Goal: Task Accomplishment & Management: Complete application form

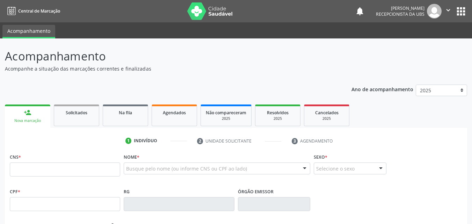
click at [39, 124] on link "person_add Nova marcação" at bounding box center [27, 116] width 45 height 23
drag, startPoint x: 71, startPoint y: 180, endPoint x: 70, endPoint y: 176, distance: 3.6
click at [70, 179] on fieldset "CNS *" at bounding box center [65, 167] width 110 height 30
click at [69, 173] on input "text" at bounding box center [65, 170] width 110 height 14
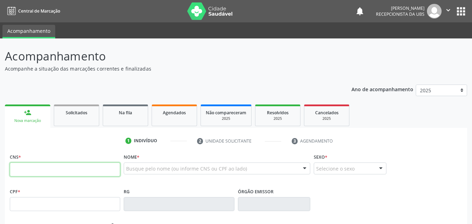
click at [70, 170] on input "text" at bounding box center [65, 170] width 110 height 14
type input "705 4004 5861 8499"
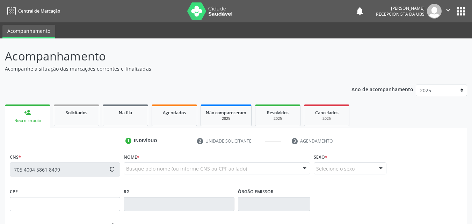
type input "014.732.604-42"
type input "27/06/1981"
type input "Eulina de Sousa da Silva"
type input "(87) 99911-2813"
type input "20"
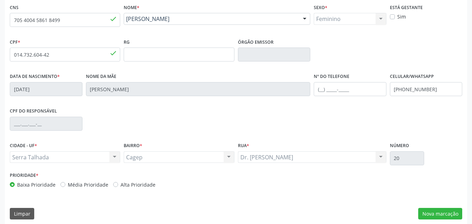
scroll to position [155, 0]
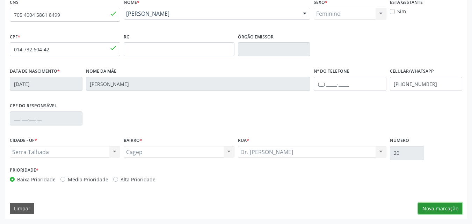
click at [421, 204] on button "Nova marcação" at bounding box center [440, 209] width 44 height 12
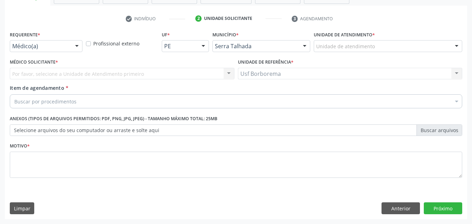
scroll to position [122, 0]
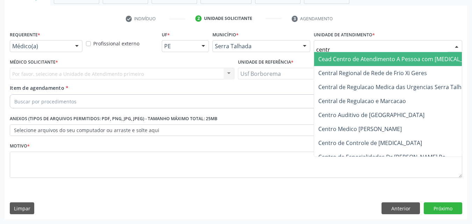
type input "centro"
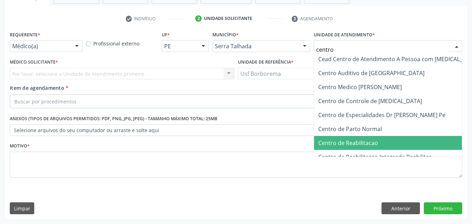
click at [342, 139] on span "Centro de Reabilitacao" at bounding box center [348, 143] width 60 height 8
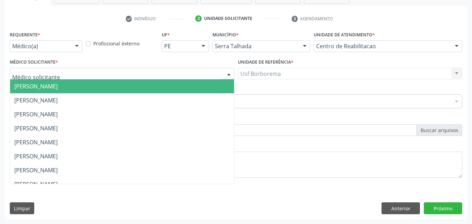
click at [179, 71] on div at bounding box center [122, 74] width 225 height 12
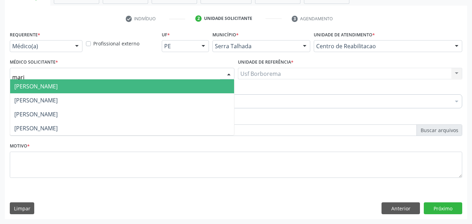
type input "maria"
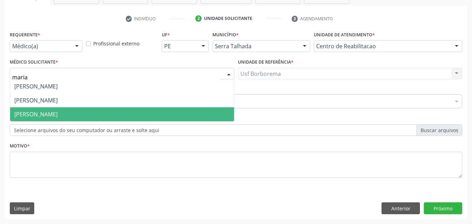
click at [142, 111] on span "Maria do Carmo Silva" at bounding box center [122, 114] width 224 height 14
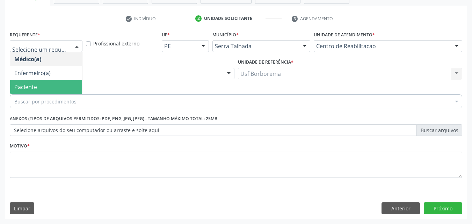
click at [44, 88] on span "Paciente" at bounding box center [46, 87] width 72 height 14
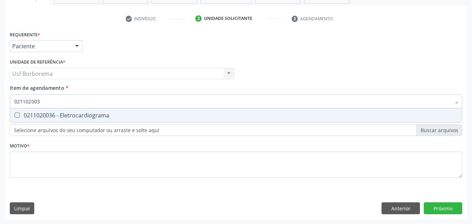
type input "0211020036"
click at [58, 111] on span "0211020036 - Eletrocardiograma" at bounding box center [236, 115] width 452 height 14
checkbox Eletrocardiograma "true"
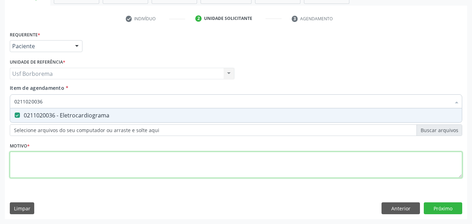
click at [42, 161] on div "Requerente * Paciente Médico(a) Enfermeiro(a) Paciente Nenhum resultado encontr…" at bounding box center [236, 108] width 453 height 158
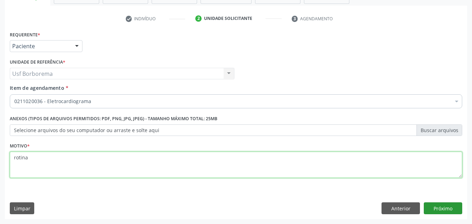
type textarea "rotina"
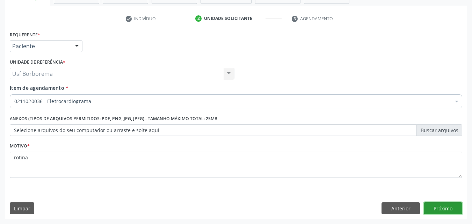
click at [437, 207] on button "Próximo" at bounding box center [443, 208] width 38 height 12
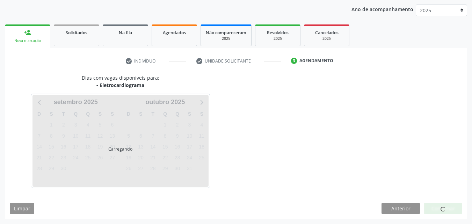
scroll to position [101, 0]
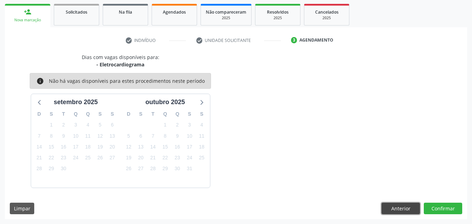
click at [398, 210] on button "Anterior" at bounding box center [401, 209] width 38 height 12
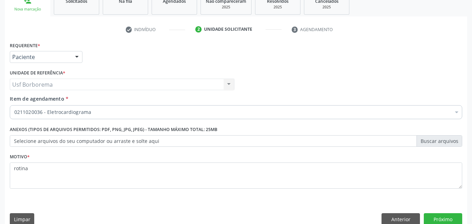
scroll to position [122, 0]
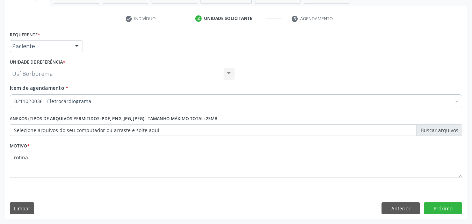
click at [66, 52] on div "Requerente * Paciente Médico(a) Enfermeiro(a) Paciente Nenhum resultado encontr…" at bounding box center [46, 42] width 76 height 27
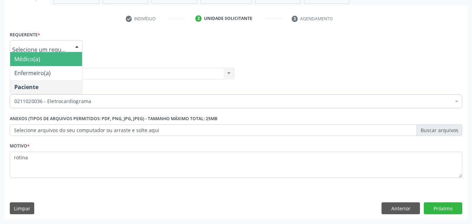
click at [71, 56] on span "Médico(a)" at bounding box center [46, 59] width 72 height 14
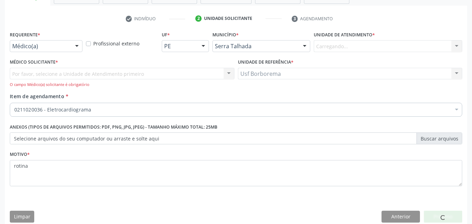
click at [329, 42] on div "Carregando... Nenhum resultado encontrado para: " " Não há nenhuma opção para s…" at bounding box center [388, 46] width 149 height 12
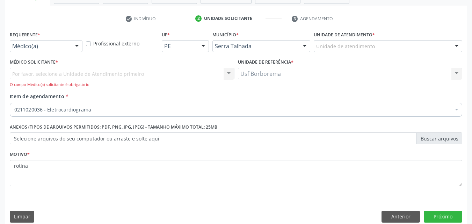
click at [329, 42] on div "Unidade de atendimento" at bounding box center [388, 46] width 149 height 12
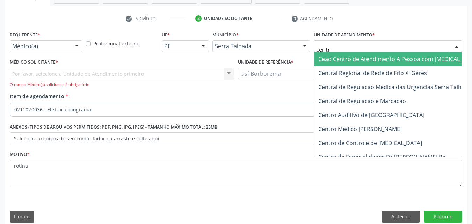
type input "centro"
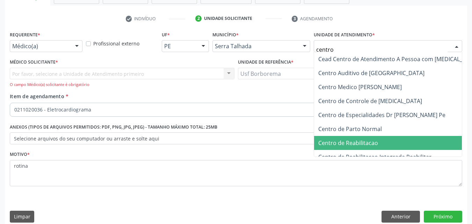
click at [400, 141] on span "Centro de Reabilitacao" at bounding box center [398, 143] width 168 height 14
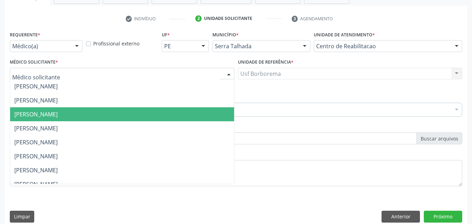
click at [103, 77] on div at bounding box center [122, 74] width 225 height 12
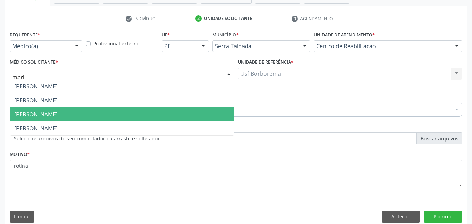
type input "maria"
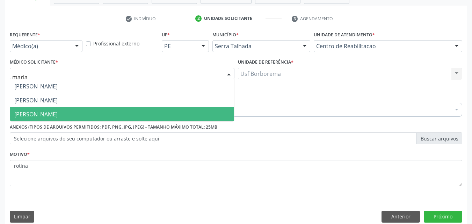
click at [58, 111] on span "Maria do Carmo Silva" at bounding box center [35, 114] width 43 height 8
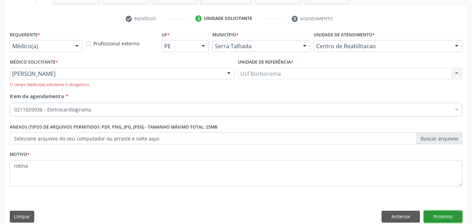
click at [440, 216] on button "Próximo" at bounding box center [443, 217] width 38 height 12
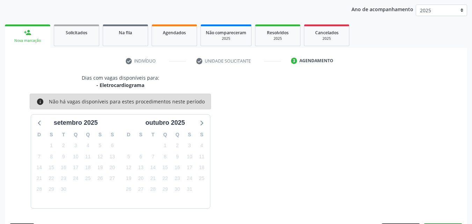
scroll to position [101, 0]
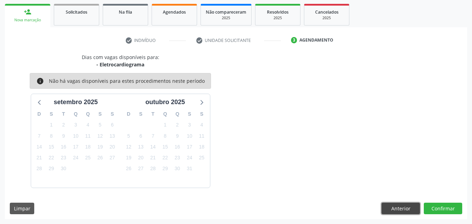
click at [391, 211] on button "Anterior" at bounding box center [401, 209] width 38 height 12
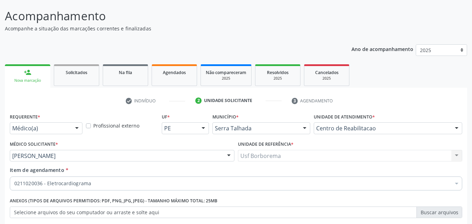
scroll to position [0, 0]
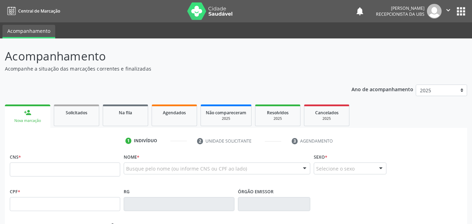
click at [48, 166] on input "text" at bounding box center [65, 170] width 110 height 14
type input "705 4004 5861 8499"
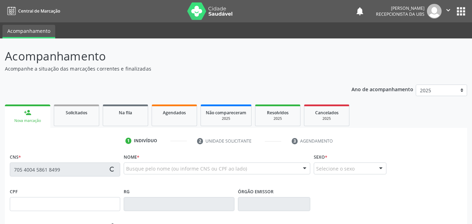
type input "014.732.604-42"
type input "27/06/1981"
type input "Eulina de Sousa da Silva"
type input "(87) 99911-2813"
type input "20"
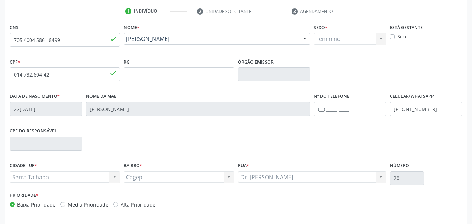
scroll to position [155, 0]
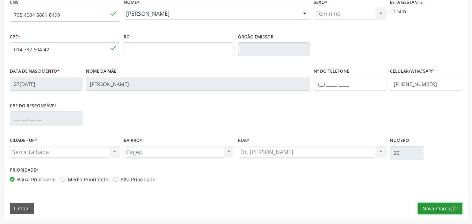
click at [430, 209] on button "Nova marcação" at bounding box center [440, 209] width 44 height 12
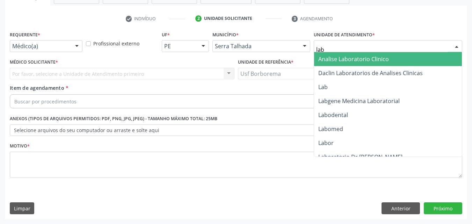
type input "labg"
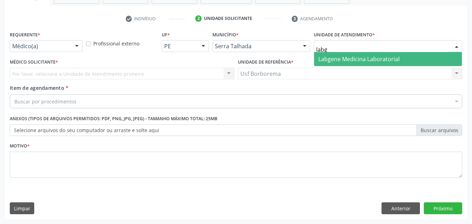
click at [348, 58] on span "Labgene Medicina Laboratorial" at bounding box center [358, 59] width 81 height 8
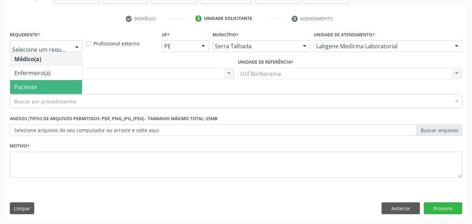
click at [34, 92] on span "Paciente" at bounding box center [46, 87] width 72 height 14
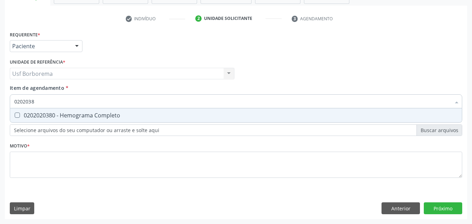
type input "02020380"
drag, startPoint x: 38, startPoint y: 113, endPoint x: 35, endPoint y: 116, distance: 4.3
click at [37, 113] on div "0202020380 - Hemograma Completo" at bounding box center [236, 116] width 444 height 6
checkbox Completo "true"
click at [63, 99] on input "02020380" at bounding box center [232, 101] width 437 height 14
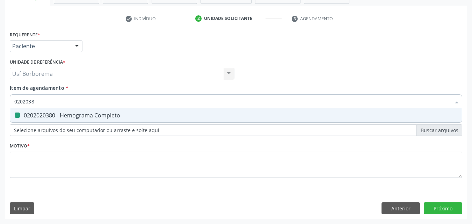
type input "020203"
checkbox Completo "false"
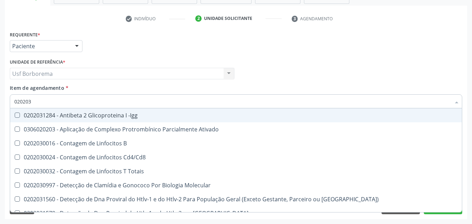
type input "02020"
checkbox Completo "false"
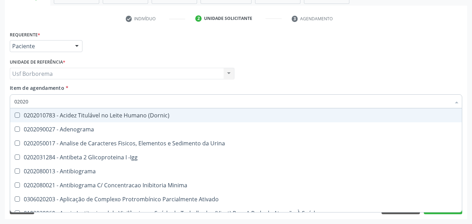
type input "0202"
checkbox Completo "false"
checkbox Pylori "true"
type input "02020"
checkbox Zinco "true"
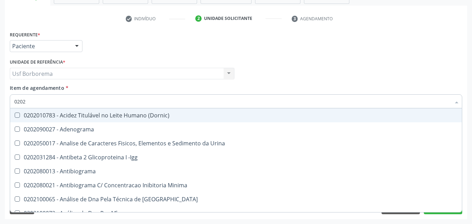
checkbox Completo "false"
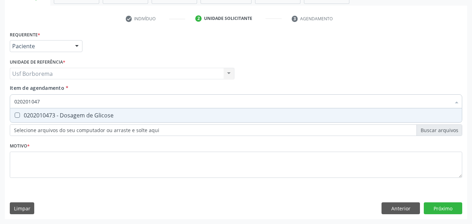
type input "0202010473"
click at [113, 122] on span "0202010473 - Dosagem de Glicose" at bounding box center [236, 115] width 452 height 14
checkbox Glicose "true"
click at [110, 101] on input "0202010473" at bounding box center [232, 101] width 437 height 14
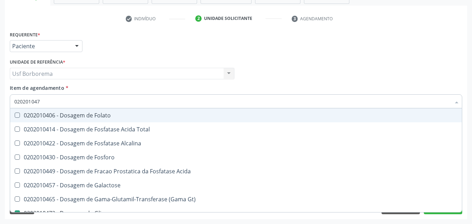
type input "02020104"
checkbox Folato "false"
type input "0202010"
checkbox Glicose "false"
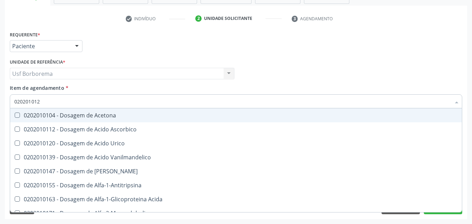
type input "0202010120"
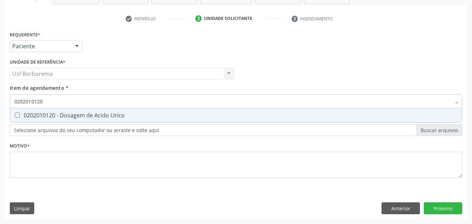
click at [118, 114] on div "0202010120 - Dosagem de Acido Urico" at bounding box center [236, 116] width 444 height 6
checkbox Urico "true"
click at [113, 104] on input "0202010120" at bounding box center [232, 101] width 437 height 14
type input "02020101"
checkbox Urico "false"
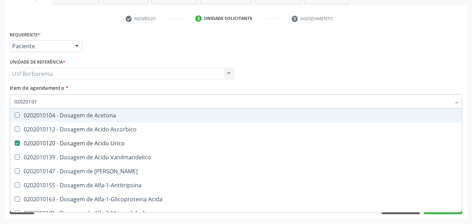
type input "0202010"
checkbox Urico "false"
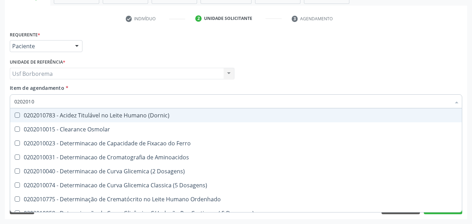
type input "020201"
checkbox Urico "false"
checkbox Amonia "true"
checkbox Glicose "false"
checkbox Nt-Probnp\) "true"
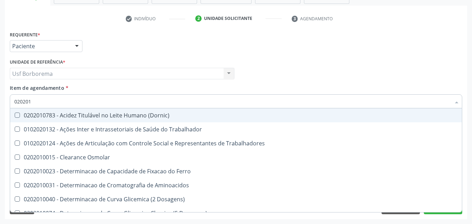
type input "02020"
checkbox Urico "false"
checkbox Glicose "false"
checkbox Trabalho "true"
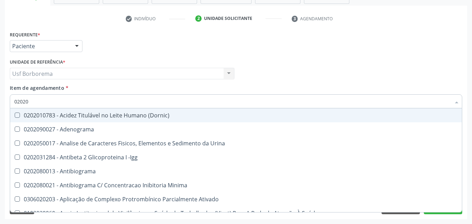
type input "020201"
checkbox Osmolar "true"
checkbox T3 "true"
checkbox Urico "false"
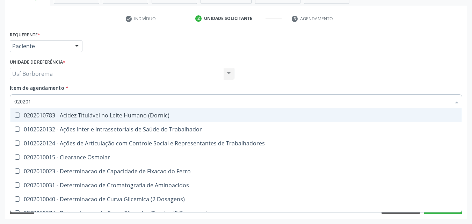
type input "0202010"
checkbox Ativada\) "true"
checkbox Urico "false"
checkbox II "true"
checkbox Glicose "false"
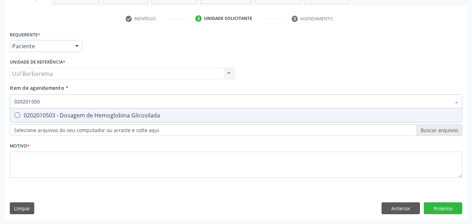
type input "0202010503"
drag, startPoint x: 100, startPoint y: 113, endPoint x: 102, endPoint y: 109, distance: 4.5
click at [101, 113] on div "0202010503 - Dosagem de Hemoglobina Glicosilada" at bounding box center [236, 116] width 444 height 6
checkbox Glicosilada "true"
click at [100, 102] on input "0202010503" at bounding box center [232, 101] width 437 height 14
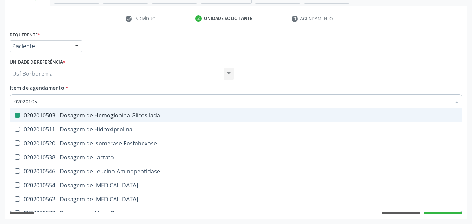
type input "0202010"
checkbox Glicosilada "false"
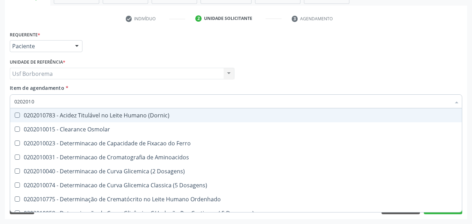
type input "020201"
checkbox Urico "false"
checkbox Amonia "true"
checkbox Glicose "false"
checkbox Glicosilada "false"
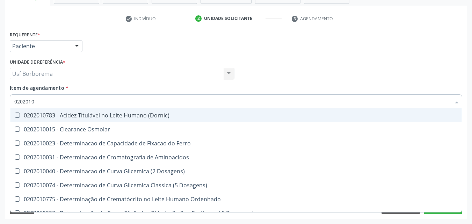
checkbox Nt-Probnp\) "true"
checkbox Potassio "true"
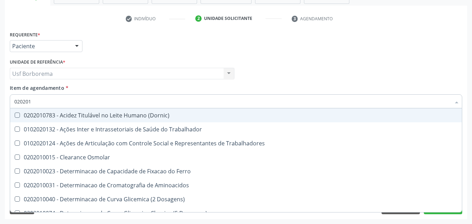
type input "02020"
checkbox Urico "false"
checkbox Glicose "false"
checkbox Glicosilada "false"
checkbox Trabalho "true"
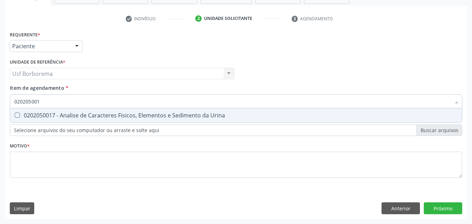
type input "0202050017"
drag, startPoint x: 124, startPoint y: 114, endPoint x: 107, endPoint y: 95, distance: 26.5
click at [124, 113] on div "0202050017 - Analise de Caracteres Fisicos, Elementos e Sedimento da Urina" at bounding box center [236, 116] width 444 height 6
checkbox Urina "true"
click at [108, 101] on input "0202050017" at bounding box center [232, 101] width 437 height 14
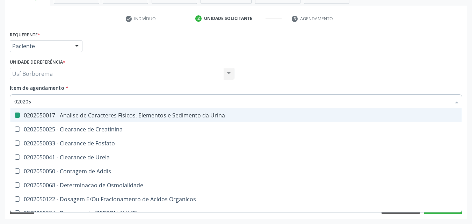
type input "02020"
checkbox Urina "false"
checkbox Fosfato "true"
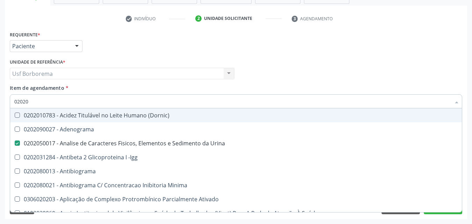
type input "020201"
checkbox Urina "false"
checkbox Osmolar "true"
checkbox T3 "true"
checkbox Coagulação "true"
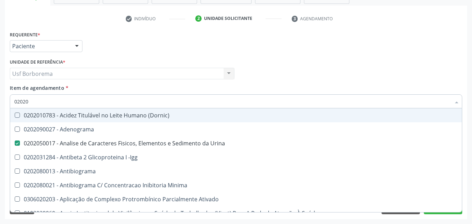
checkbox Urico "false"
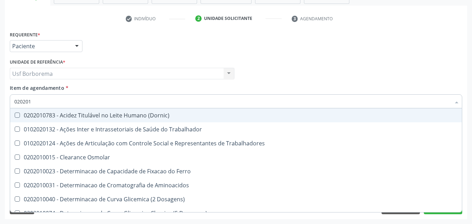
type input "0202010"
checkbox Ativada\) "true"
checkbox Urico "false"
checkbox II "true"
checkbox Serico "true"
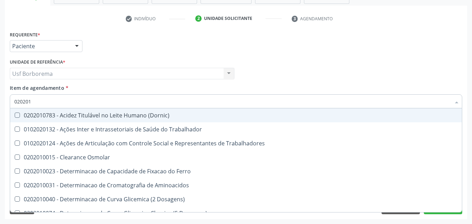
checkbox Glicose "false"
checkbox Glicosilada "false"
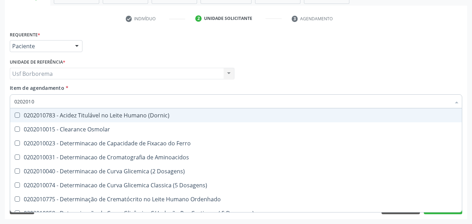
checkbox Osmolar "true"
checkbox Ferro "true"
checkbox Aminoacidos "true"
checkbox Dosagens\) "true"
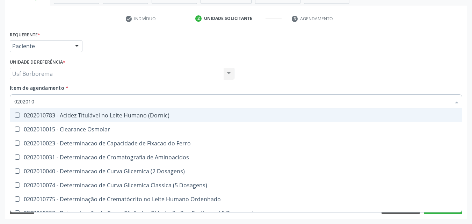
checkbox Urico "false"
checkbox Glicose "false"
checkbox Glicosilada "false"
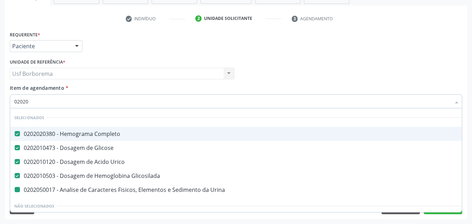
type input "020201"
checkbox Urina "false"
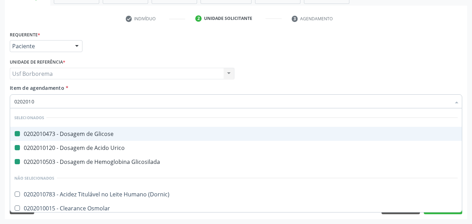
type input "02020103"
checkbox Glicose "false"
checkbox Urico "false"
checkbox Glicosilada "false"
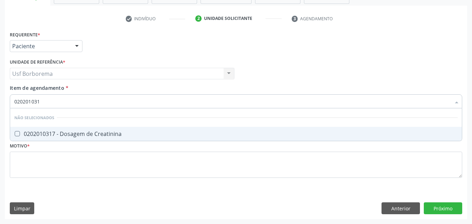
type input "0202010317"
click at [55, 132] on div "0202010317 - Dosagem de Creatinina" at bounding box center [236, 134] width 444 height 6
checkbox Creatinina "true"
click at [61, 102] on input "0202010317" at bounding box center [232, 101] width 437 height 14
type input "02020103"
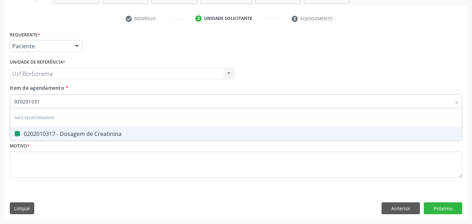
checkbox Creatinina "false"
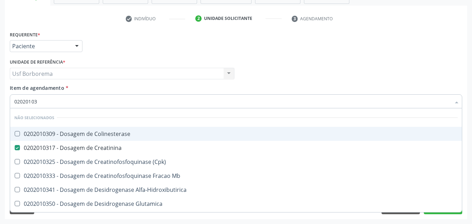
type input "0202010"
checkbox Colinesterase "true"
checkbox \(Cpk\) "true"
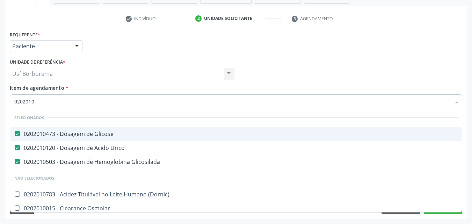
type input "020201"
checkbox Creatinina "false"
checkbox Folato "true"
type input "0202010"
checkbox Ionizavel "true"
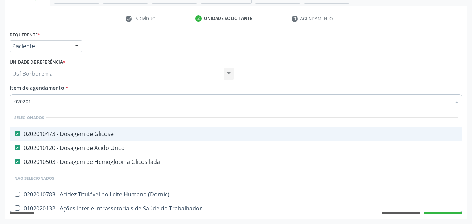
checkbox Creatinina "false"
type input "020201"
checkbox Creatinina "false"
checkbox Folato "true"
type input "02020"
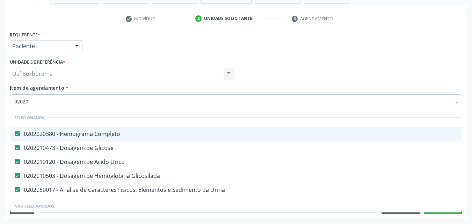
checkbox Urina "true"
checkbox Parceria\) "false"
type input "020202"
checkbox Urico "false"
checkbox Urina "false"
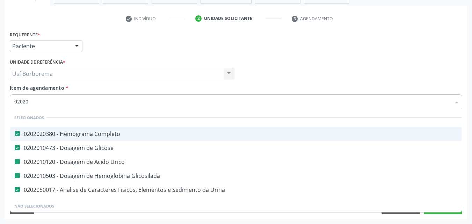
checkbox Glicosilada "false"
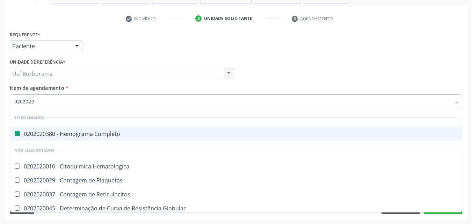
type input "02020200"
checkbox Completo "false"
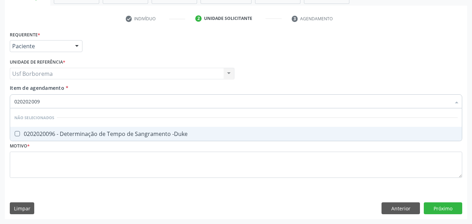
type input "0202020096"
drag, startPoint x: 49, startPoint y: 133, endPoint x: 52, endPoint y: 132, distance: 3.5
click at [49, 133] on div "0202020096 - Determinação de Tempo de Sangramento -Duke" at bounding box center [236, 134] width 444 height 6
checkbox -Duke "true"
click at [54, 104] on input "0202020096" at bounding box center [232, 101] width 437 height 14
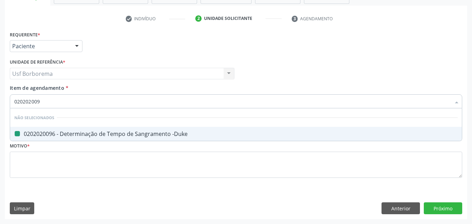
type input "02020200"
checkbox -Duke "false"
type input "0202020070"
click at [58, 134] on div "0202020070 - Determinação de Tempo de Coagulação" at bounding box center [236, 134] width 444 height 6
checkbox Coagulação "true"
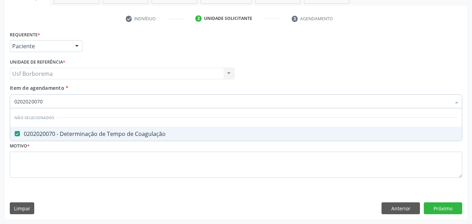
click at [62, 102] on input "0202020070" at bounding box center [232, 101] width 437 height 14
type input "02020200"
checkbox Coagulação "false"
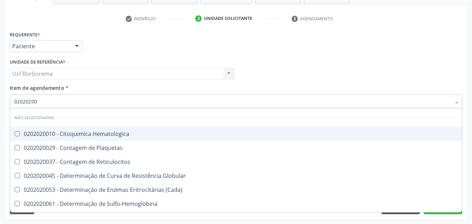
type input "0202020"
checkbox Hematologica "true"
checkbox Coagulação "false"
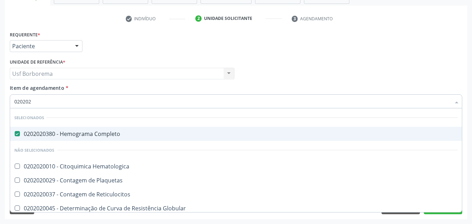
type input "02020"
checkbox Hematologica "true"
checkbox Plaquetas "true"
checkbox Reticulocitos "true"
checkbox Coagulação "false"
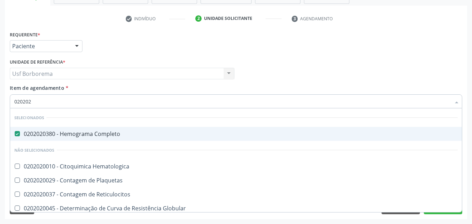
checkbox -Duke "false"
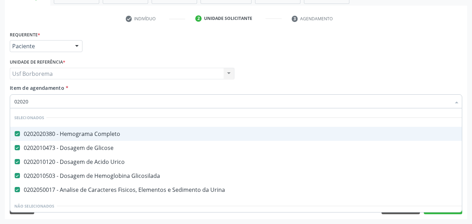
click at [114, 45] on div "Requerente * Paciente Médico(a) Enfermeiro(a) Paciente Nenhum resultado encontr…" at bounding box center [236, 42] width 456 height 27
checkbox \(Dornic\) "true"
checkbox Adenograma "true"
checkbox Coagulação "false"
checkbox -Duke "false"
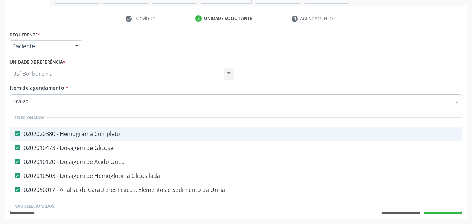
checkbox Creatinina "false"
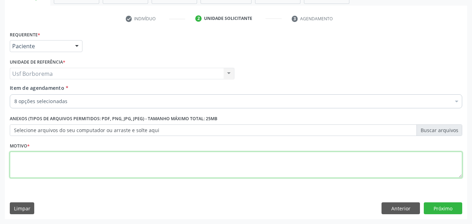
click at [97, 168] on textarea at bounding box center [236, 165] width 453 height 27
type textarea "rotina"
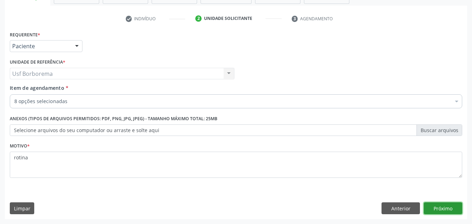
click at [433, 209] on button "Próximo" at bounding box center [443, 208] width 38 height 12
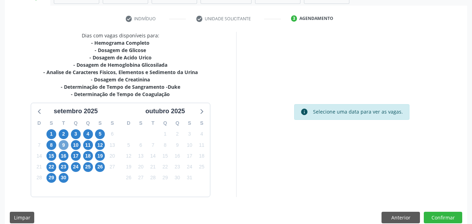
click at [65, 143] on span "9" at bounding box center [64, 145] width 10 height 10
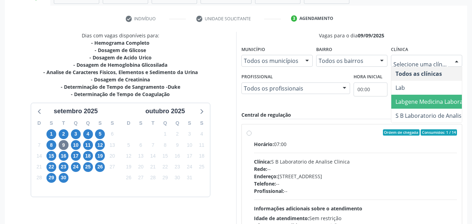
click at [402, 100] on span "Labgene Medicina Laboratorial" at bounding box center [436, 102] width 81 height 8
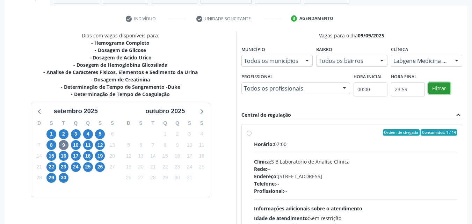
click at [440, 85] on button "Filtrar" at bounding box center [440, 88] width 22 height 12
click at [254, 131] on label "Ordem de chegada Consumidos: 0 / 13 Horário: 07:00 Clínica: Labgene Medicina La…" at bounding box center [355, 182] width 203 height 107
click at [249, 131] on input "Ordem de chegada Consumidos: 0 / 13 Horário: 07:00 Clínica: Labgene Medicina La…" at bounding box center [249, 132] width 5 height 6
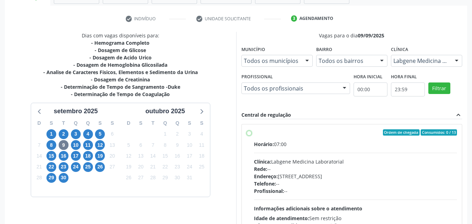
radio input "true"
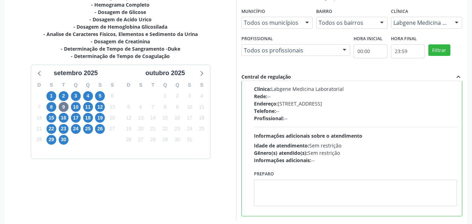
scroll to position [194, 0]
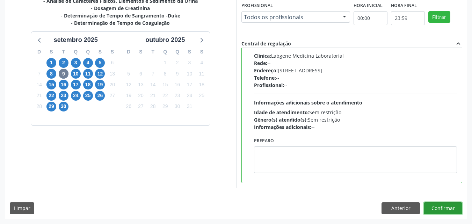
click at [441, 208] on button "Confirmar" at bounding box center [443, 208] width 38 height 12
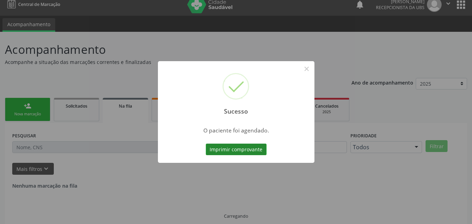
scroll to position [0, 0]
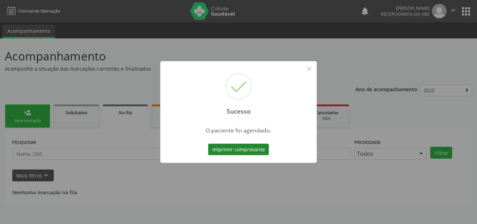
click at [253, 145] on button "Imprimir comprovante" at bounding box center [238, 150] width 61 height 12
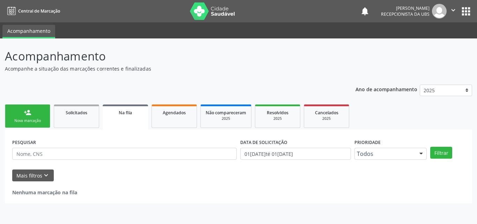
click at [26, 115] on div "person_add" at bounding box center [28, 113] width 8 height 8
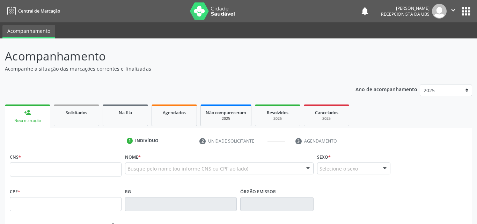
click at [26, 115] on div "person_add" at bounding box center [28, 113] width 8 height 8
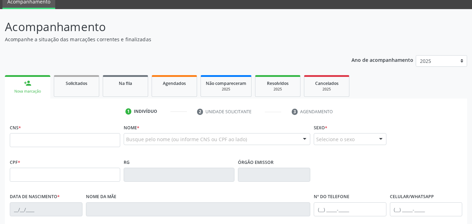
scroll to position [70, 0]
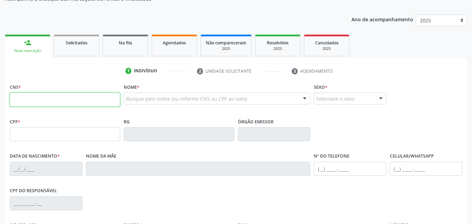
click at [24, 99] on input "text" at bounding box center [65, 100] width 110 height 14
type input "704 1082 7647 1680"
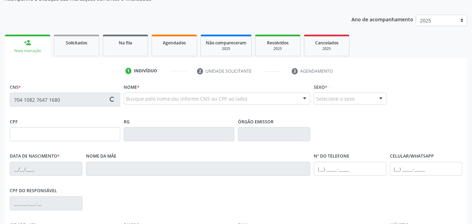
type input "704.398.934-53"
type input "13/08/1967"
type input "Isabel Pereira de Arruda"
type input "(87) 99937-6099"
type input "3"
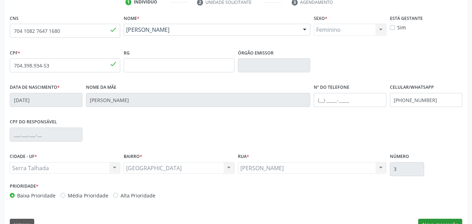
scroll to position [155, 0]
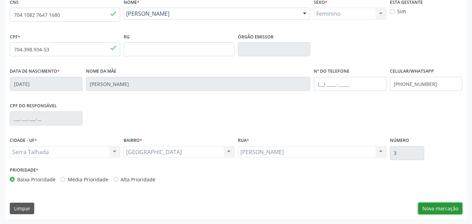
click at [439, 208] on button "Nova marcação" at bounding box center [440, 209] width 44 height 12
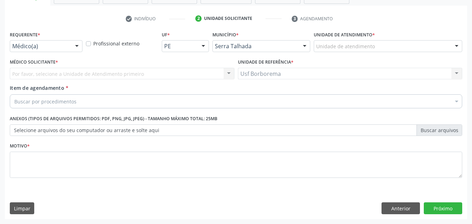
scroll to position [122, 0]
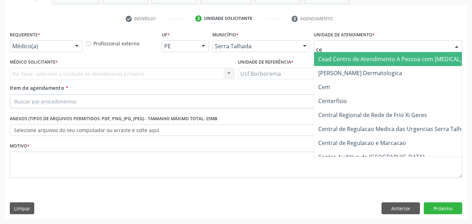
type input "cem"
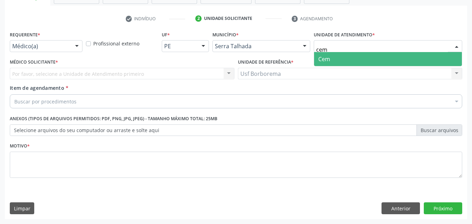
click at [324, 58] on span "Cem" at bounding box center [324, 59] width 12 height 8
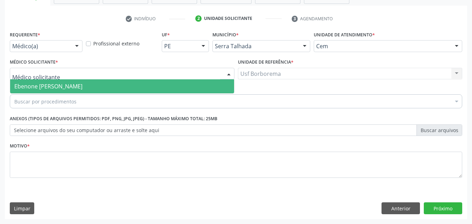
click at [53, 72] on div at bounding box center [122, 74] width 225 height 12
click at [70, 84] on span "Ebenone Antonio da Silva" at bounding box center [48, 86] width 68 height 8
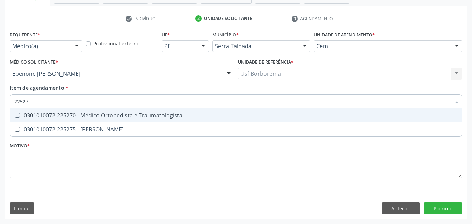
type input "225270"
click at [73, 111] on span "0301010072-225270 - Médico Ortopedista e Traumatologista" at bounding box center [236, 115] width 452 height 14
checkbox Traumatologista "true"
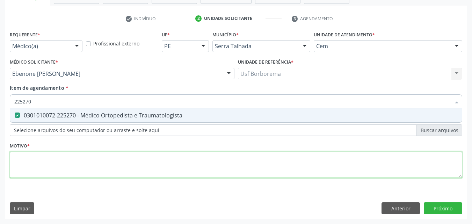
click at [42, 174] on div "Requerente * Médico(a) Médico(a) Enfermeiro(a) Paciente Nenhum resultado encont…" at bounding box center [236, 108] width 453 height 158
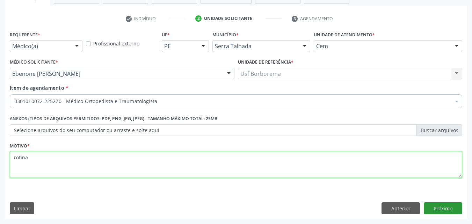
type textarea "rotina"
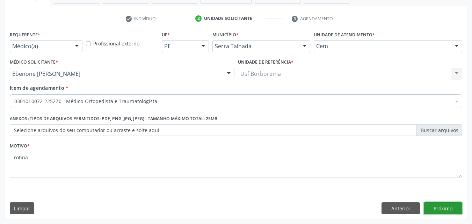
click at [437, 203] on button "Próximo" at bounding box center [443, 208] width 38 height 12
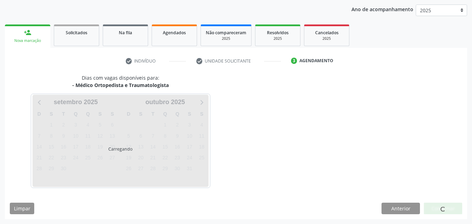
scroll to position [80, 0]
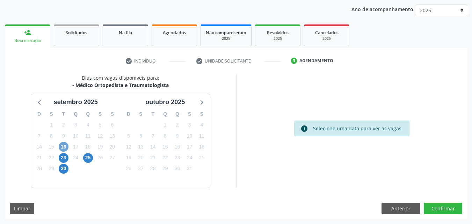
click at [66, 146] on span "16" at bounding box center [64, 147] width 10 height 10
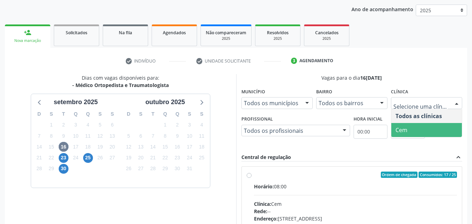
click at [412, 127] on span "Cem" at bounding box center [426, 130] width 71 height 14
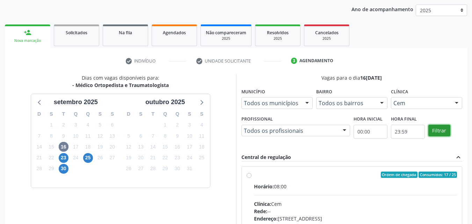
click at [443, 133] on button "Filtrar" at bounding box center [440, 131] width 22 height 12
click at [441, 131] on button "Filtrar" at bounding box center [440, 131] width 22 height 12
click at [440, 130] on button "Filtrar" at bounding box center [440, 131] width 22 height 12
click at [441, 128] on button "Filtrar" at bounding box center [440, 131] width 22 height 12
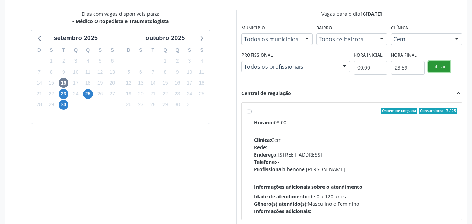
scroll to position [150, 0]
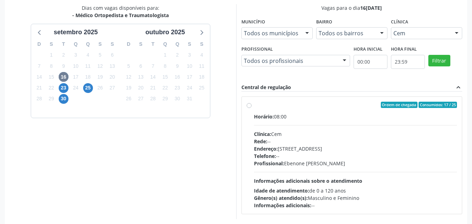
click at [254, 103] on label "Ordem de chegada Consumidos: 17 / 25 Horário: 08:00 Clínica: Cem Rede: -- Ender…" at bounding box center [355, 155] width 203 height 107
click at [251, 103] on input "Ordem de chegada Consumidos: 17 / 25 Horário: 08:00 Clínica: Cem Rede: -- Ender…" at bounding box center [249, 105] width 5 height 6
radio input "true"
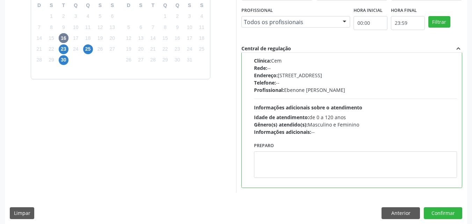
scroll to position [194, 0]
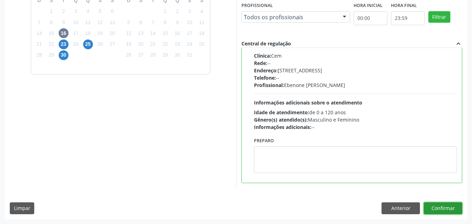
click at [432, 207] on button "Confirmar" at bounding box center [443, 208] width 38 height 12
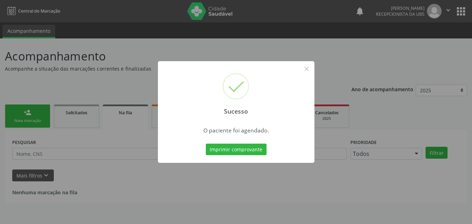
scroll to position [0, 0]
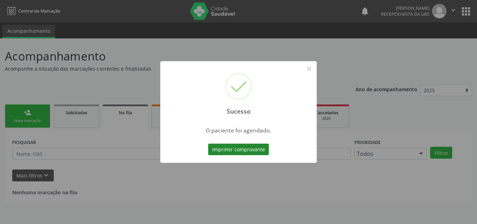
click at [254, 151] on button "Imprimir comprovante" at bounding box center [238, 150] width 61 height 12
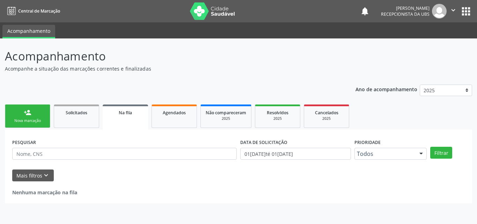
click at [25, 114] on div "person_add" at bounding box center [28, 113] width 8 height 8
click at [26, 114] on div "person_add" at bounding box center [28, 113] width 8 height 8
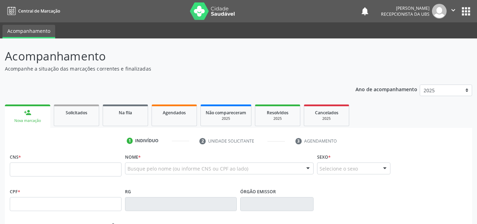
click at [26, 114] on div "person_add" at bounding box center [28, 113] width 8 height 8
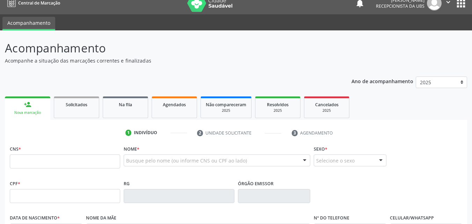
scroll to position [35, 0]
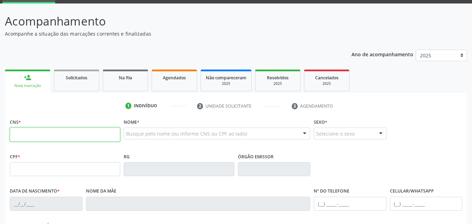
click at [31, 135] on input "text" at bounding box center [65, 135] width 110 height 14
type input "701 4046 4100 4837"
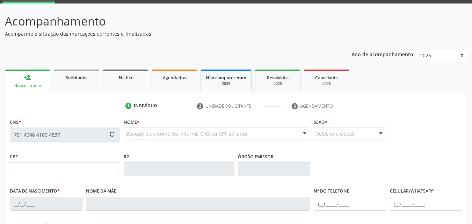
type input "832.999.715-49"
type input "14/02/1983"
type input "Ivanilda Maria Francisca de Goes"
type input "(87) 99930-0097"
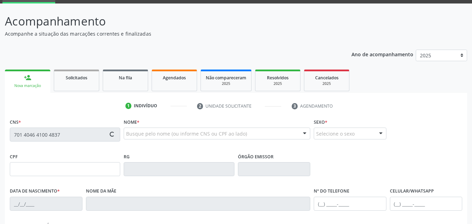
type input "320"
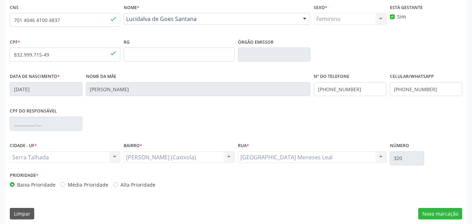
scroll to position [155, 0]
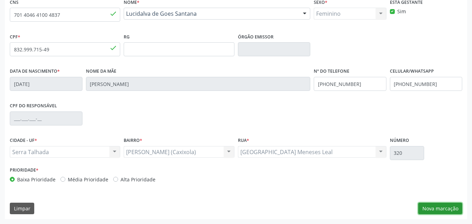
click at [429, 208] on button "Nova marcação" at bounding box center [440, 209] width 44 height 12
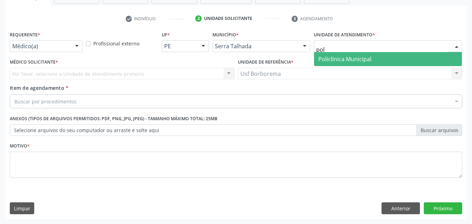
type input "poli"
click at [364, 56] on span "Policlinica Municipal" at bounding box center [344, 59] width 53 height 8
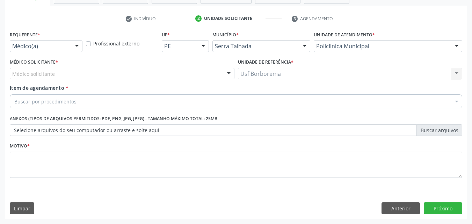
click at [95, 74] on div "Médico solicitante" at bounding box center [122, 74] width 225 height 12
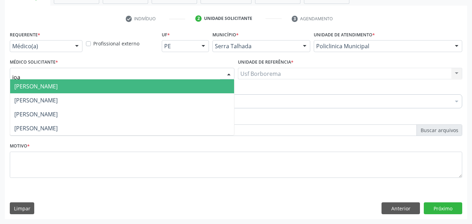
type input "joao"
click at [96, 87] on span "Joao Bosco Barreto Couto Neto" at bounding box center [122, 86] width 224 height 14
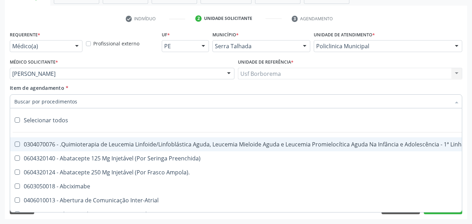
click at [96, 98] on div at bounding box center [236, 101] width 453 height 14
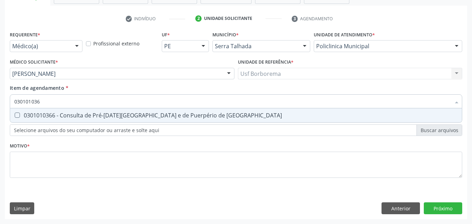
type input "0301010366"
click at [101, 117] on div "0301010366 - Consulta de Pré-[DATE][GEOGRAPHIC_DATA] e de Puerpério de [GEOGRAP…" at bounding box center [236, 116] width 444 height 6
checkbox Risco "true"
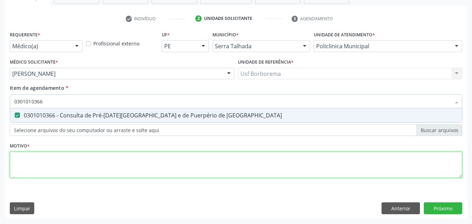
click at [94, 164] on div "Requerente * Médico(a) Médico(a) Enfermeiro(a) Paciente Nenhum resultado encont…" at bounding box center [236, 108] width 453 height 158
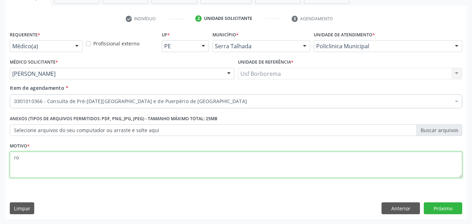
type textarea "r"
type textarea "gestante"
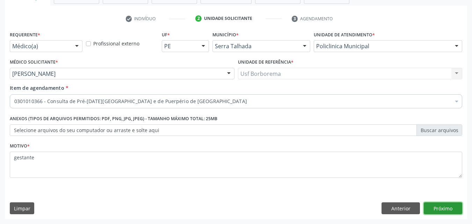
click at [427, 204] on button "Próximo" at bounding box center [443, 208] width 38 height 12
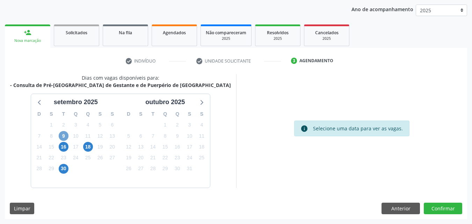
click at [65, 135] on span "9" at bounding box center [64, 136] width 10 height 10
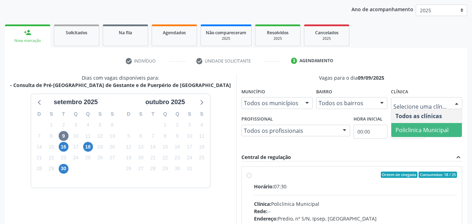
click at [405, 128] on span "Policlinica Municipal" at bounding box center [422, 130] width 53 height 8
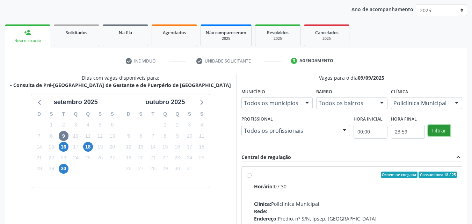
click at [435, 130] on button "Filtrar" at bounding box center [440, 131] width 22 height 12
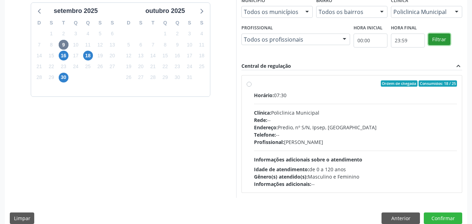
scroll to position [181, 0]
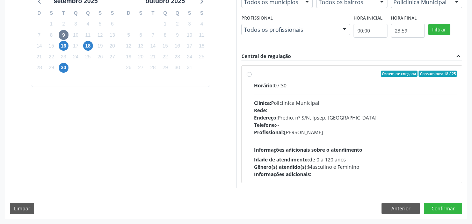
click at [254, 73] on label "Ordem de chegada Consumidos: 18 / 25 Horário: 07:30 Clínica: Policlinica Munici…" at bounding box center [355, 124] width 203 height 107
click at [248, 73] on input "Ordem de chegada Consumidos: 18 / 25 Horário: 07:30 Clínica: Policlinica Munici…" at bounding box center [249, 74] width 5 height 6
radio input "true"
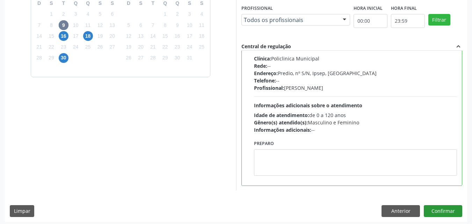
scroll to position [194, 0]
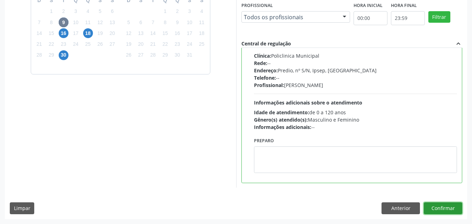
click at [446, 208] on button "Confirmar" at bounding box center [443, 208] width 38 height 12
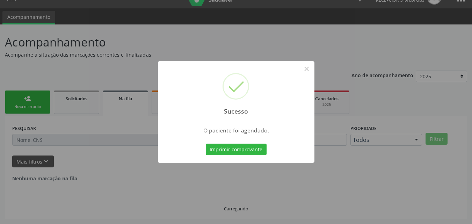
scroll to position [0, 0]
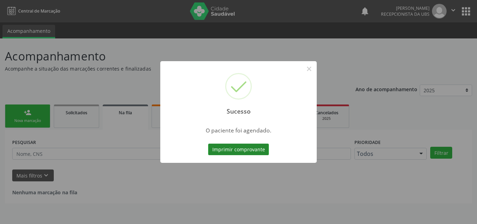
click at [240, 148] on button "Imprimir comprovante" at bounding box center [238, 150] width 61 height 12
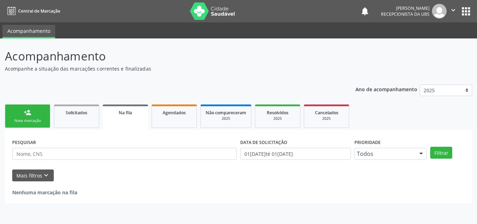
click at [40, 115] on link "person_add Nova marcação" at bounding box center [27, 116] width 45 height 23
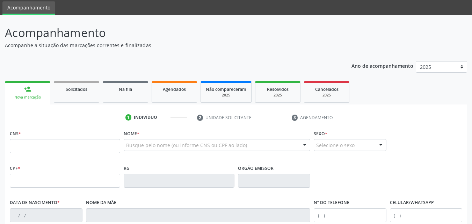
scroll to position [35, 0]
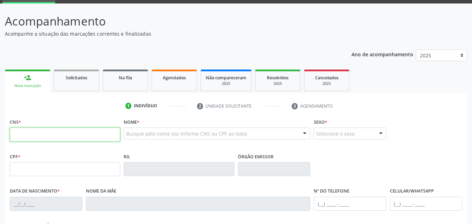
click at [45, 136] on input "text" at bounding box center [65, 135] width 110 height 14
type input "203 1883 1729 0006"
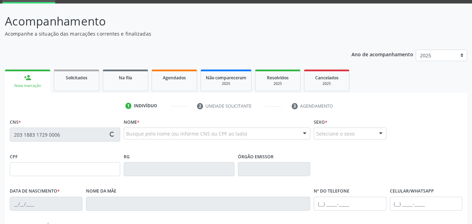
type input "000.276.054-18"
type input "[DATE]"
type input "[PERSON_NAME]"
type input "[PHONE_NUMBER]"
type input "1087"
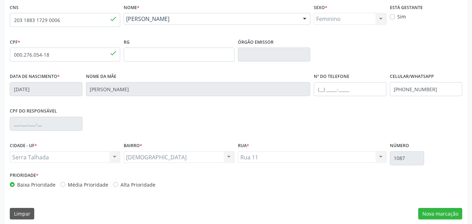
scroll to position [155, 0]
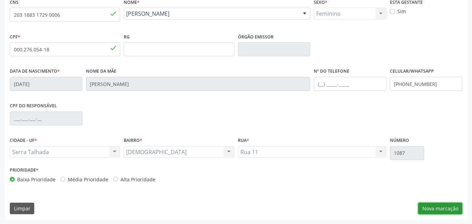
click at [430, 206] on button "Nova marcação" at bounding box center [440, 209] width 44 height 12
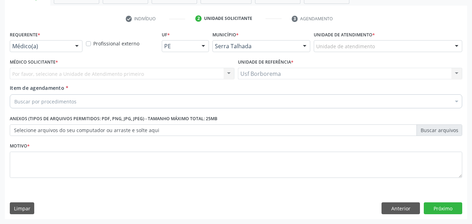
scroll to position [122, 0]
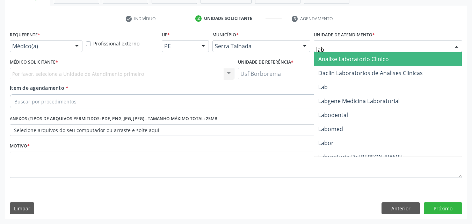
type input "labg"
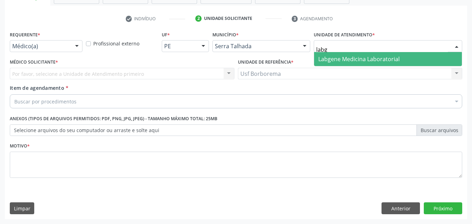
click at [323, 63] on span "Labgene Medicina Laboratorial" at bounding box center [358, 59] width 81 height 8
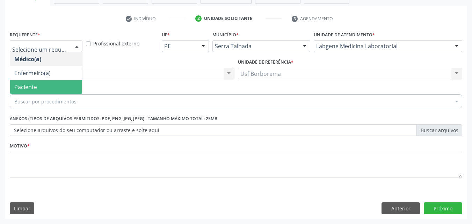
click at [44, 84] on span "Paciente" at bounding box center [46, 87] width 72 height 14
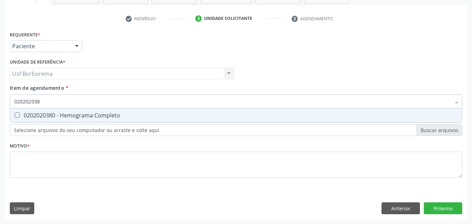
type input "0202020380"
click at [27, 114] on div "0202020380 - Hemograma Completo" at bounding box center [236, 116] width 444 height 6
checkbox Completo "true"
click at [49, 104] on input "0202020380" at bounding box center [232, 101] width 437 height 14
type input "02020203"
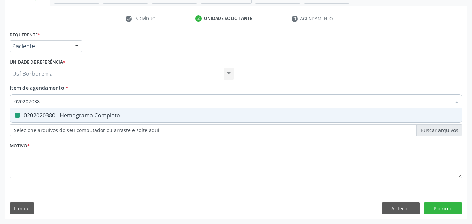
checkbox Completo "false"
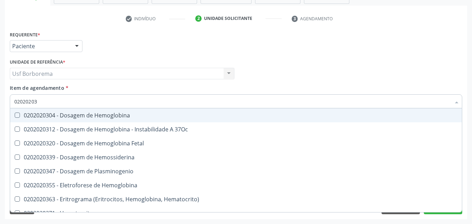
type input "0202020"
checkbox Completo "false"
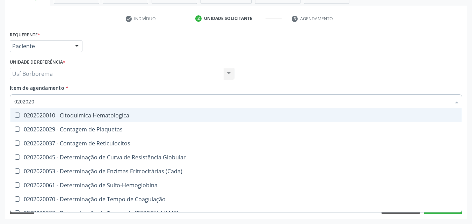
type input "020202"
checkbox Completo "false"
checkbox Leucograma "true"
type input "02020"
checkbox Completo "false"
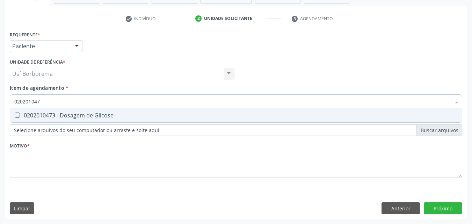
type input "0202010473"
click at [37, 116] on div "0202010473 - Dosagem de Glicose" at bounding box center [236, 116] width 444 height 6
checkbox Glicose "true"
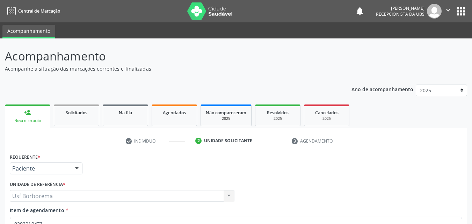
scroll to position [122, 0]
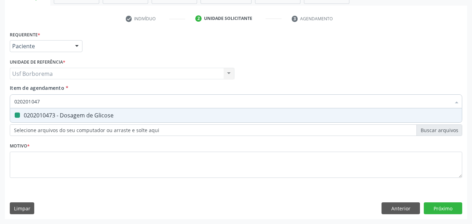
type input "02020104"
checkbox Glicose "false"
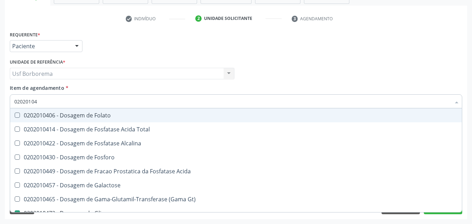
type input "0202010"
checkbox Glicose "false"
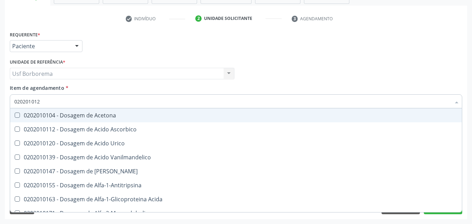
type input "0202010120"
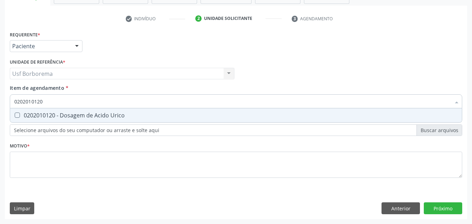
drag, startPoint x: 32, startPoint y: 113, endPoint x: 41, endPoint y: 103, distance: 13.2
click at [31, 113] on div "0202010120 - Dosagem de Acido Urico" at bounding box center [236, 116] width 444 height 6
checkbox Urico "true"
click at [45, 101] on input "0202010120" at bounding box center [232, 101] width 437 height 14
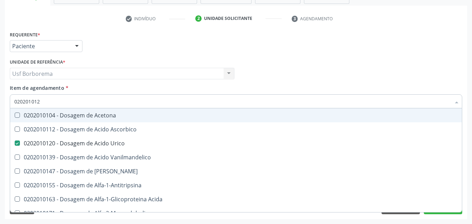
type input "02020101"
checkbox Acetona "false"
type input "0202010"
checkbox Urico "false"
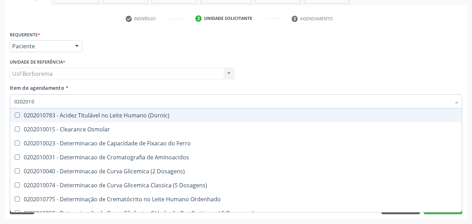
type input "020201"
checkbox Urico "false"
checkbox Amonia "true"
checkbox Glicose "false"
checkbox Nt-Probnp\) "true"
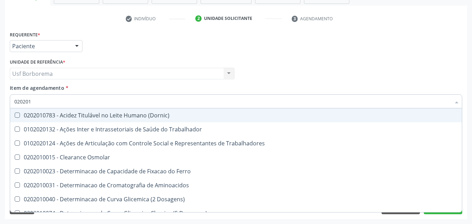
type input "02020"
checkbox Urico "false"
checkbox Glicose "false"
checkbox Trabalho "true"
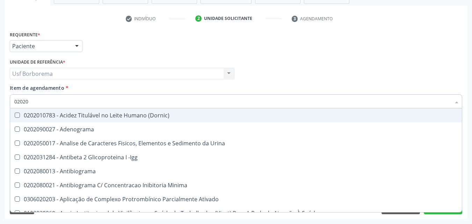
type input "020201"
checkbox Osmolar "true"
checkbox T3 "true"
checkbox Urico "false"
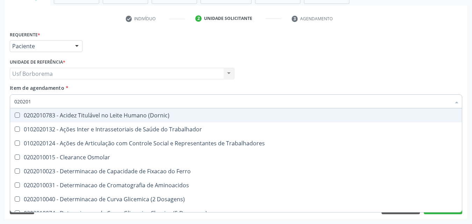
type input "0202010"
checkbox Ativada\) "true"
checkbox Urico "false"
checkbox II "true"
checkbox Glicose "false"
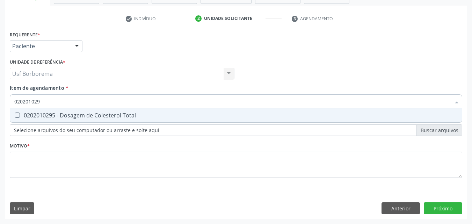
type input "0202010295"
drag, startPoint x: 47, startPoint y: 111, endPoint x: 52, endPoint y: 99, distance: 13.0
click at [47, 110] on span "0202010295 - Dosagem de Colesterol Total" at bounding box center [236, 115] width 452 height 14
checkbox Total "true"
click at [53, 101] on input "0202010295" at bounding box center [232, 101] width 437 height 14
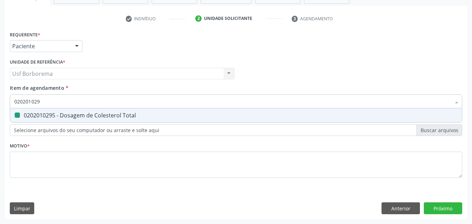
type input "02020102"
checkbox Total "false"
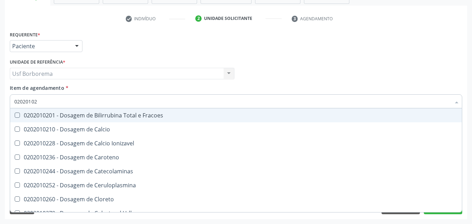
type input "020201029"
checkbox Fracoes "true"
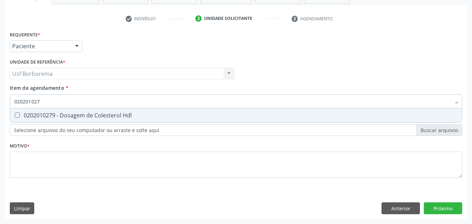
type input "0202010279"
click at [66, 113] on div "0202010279 - Dosagem de Colesterol Hdl" at bounding box center [236, 116] width 444 height 6
checkbox Hdl "true"
click at [64, 101] on input "0202010279" at bounding box center [232, 101] width 437 height 14
type input "02020102"
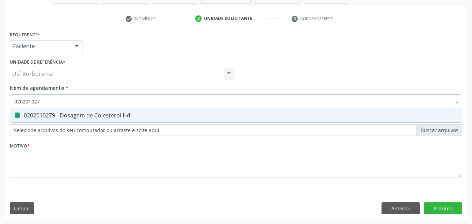
checkbox Hdl "false"
type input "0202010287"
click at [62, 113] on div "0202010287 - Dosagem de Colesterol Ldl" at bounding box center [236, 116] width 444 height 6
checkbox Ldl "true"
click at [60, 100] on input "0202010287" at bounding box center [232, 101] width 437 height 14
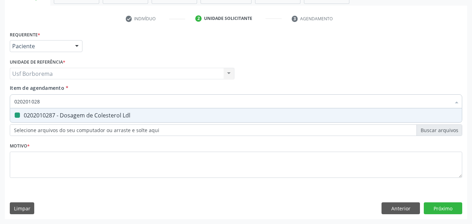
type input "02020102"
checkbox Ldl "false"
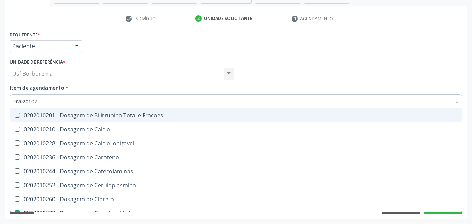
type input "0202010"
checkbox Hdl "false"
checkbox Ldl "false"
checkbox Total "false"
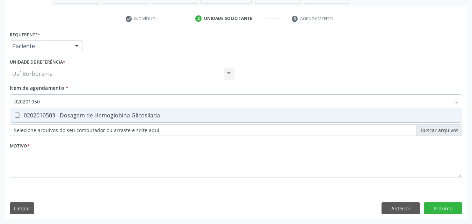
type input "0202010503"
drag, startPoint x: 64, startPoint y: 115, endPoint x: 58, endPoint y: 114, distance: 5.5
click at [64, 115] on div "0202010503 - Dosagem de Hemoglobina Glicosilada" at bounding box center [236, 116] width 444 height 6
checkbox Glicosilada "true"
click at [51, 103] on input "0202010503" at bounding box center [232, 101] width 437 height 14
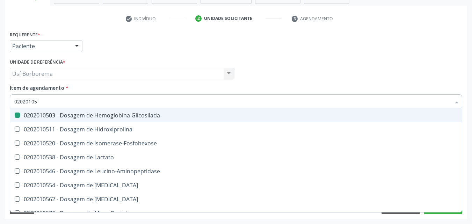
type input "0202010"
checkbox Glicosilada "false"
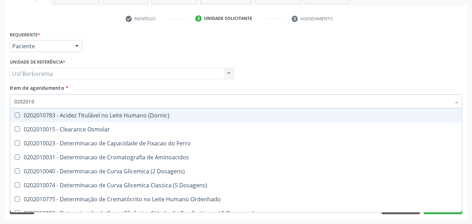
type input "0202010"
click at [51, 92] on div "Item de agendamento * 0202010 Desfazer seleção 0202010783 - Acidez Titulável no…" at bounding box center [236, 95] width 453 height 22
checkbox Osmolar "true"
checkbox Ferro "true"
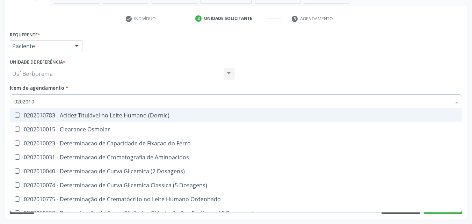
checkbox Aminoacidos "true"
checkbox Dosagens\) "true"
checkbox Ordenhado "true"
checkbox Dosagens\) "true"
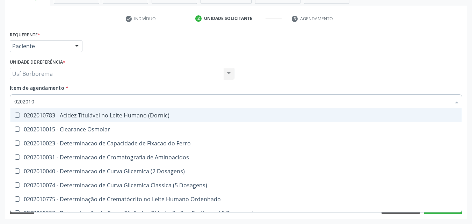
checkbox Urico "false"
checkbox Hdl "false"
checkbox Ldl "false"
checkbox Total "false"
checkbox Glicose "false"
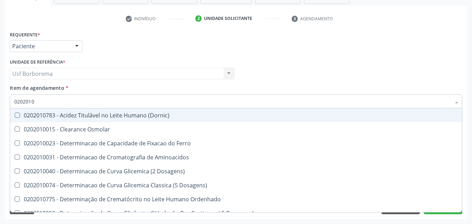
checkbox Glicosilada "false"
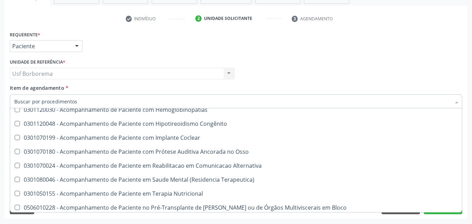
scroll to position [874, 0]
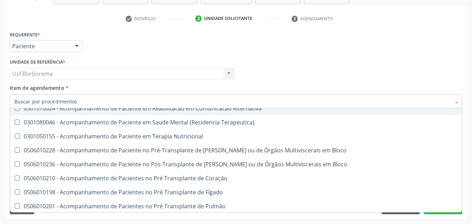
click at [85, 101] on input "Item de agendamento *" at bounding box center [232, 101] width 437 height 14
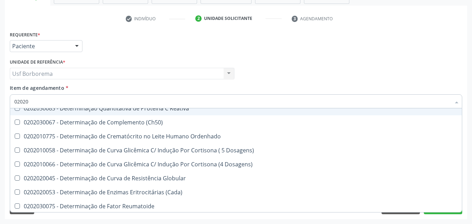
type input "020206"
checkbox Completo "false"
checkbox Glicose "false"
checkbox Urico "false"
checkbox Total "false"
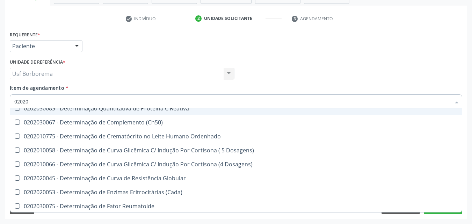
checkbox Hdl "false"
checkbox Ldl "false"
checkbox Glicosilada "false"
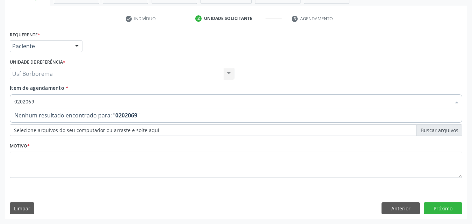
scroll to position [0, 0]
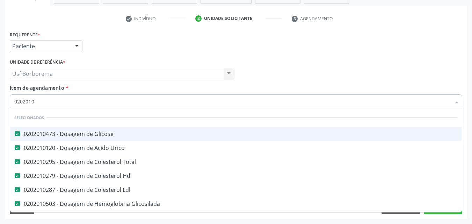
type input "02020106"
checkbox Glicose "false"
checkbox Urico "false"
checkbox Total "false"
checkbox Hdl "false"
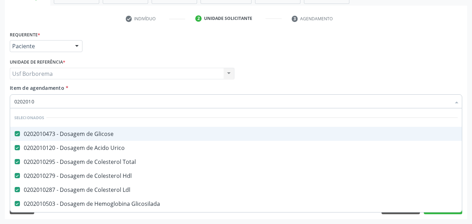
checkbox Ldl "false"
checkbox Glicosilada "false"
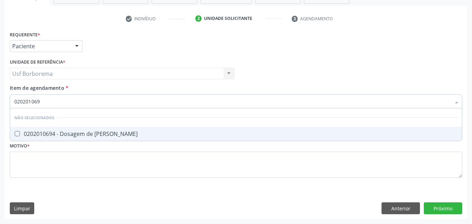
type input "0202010694"
drag, startPoint x: 76, startPoint y: 134, endPoint x: 74, endPoint y: 130, distance: 4.2
click at [75, 131] on div "0202010694 - Dosagem de [PERSON_NAME]" at bounding box center [236, 134] width 444 height 6
checkbox Ureia "true"
click at [69, 100] on input "0202010694" at bounding box center [232, 101] width 437 height 14
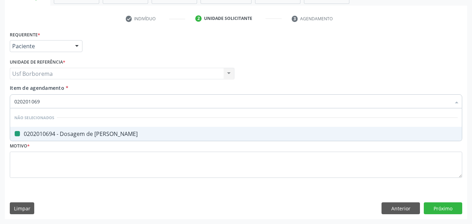
type input "02020106"
checkbox Ureia "false"
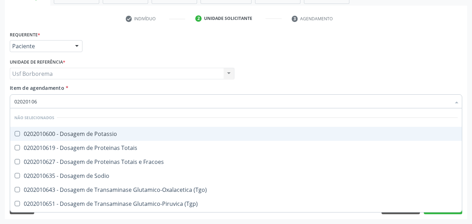
type input "0202010"
checkbox Potassio "true"
checkbox Totais "true"
checkbox Fracoes "true"
checkbox Sodio "true"
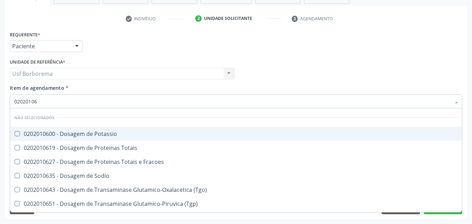
checkbox \(Tgo\) "true"
checkbox \(Tgp\) "true"
checkbox Ureia "false"
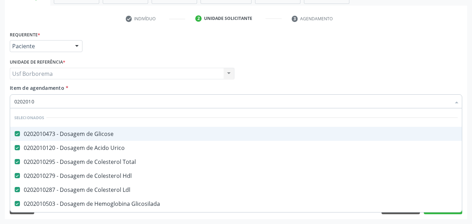
type input "02020101"
checkbox Total "false"
checkbox Hdl "false"
checkbox Ldl "false"
checkbox Glicosilada "false"
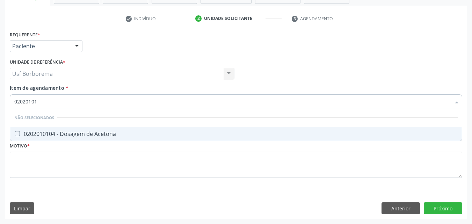
type input "020201010"
checkbox Acetona "false"
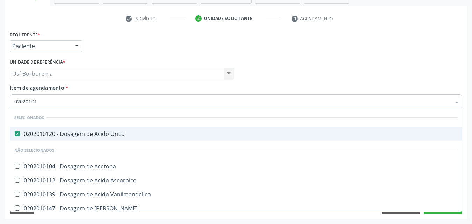
type input "0202010"
checkbox Acetona "true"
checkbox Ascorbico "true"
checkbox Vanilmandelico "true"
checkbox Aldolase "true"
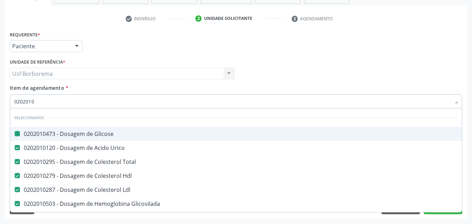
type input "02020106"
checkbox Glicose "false"
checkbox Total "false"
checkbox Hdl "false"
checkbox Ldl "false"
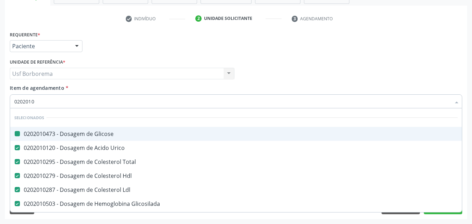
checkbox Glicosilada "false"
checkbox Ferro "true"
checkbox Urico "false"
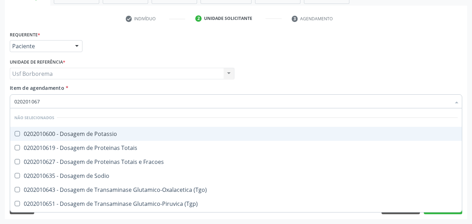
type input "0202010678"
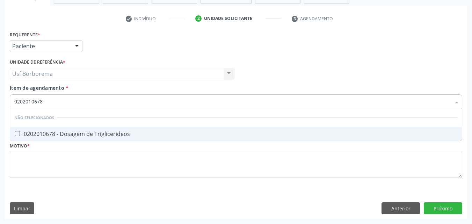
drag, startPoint x: 73, startPoint y: 135, endPoint x: 71, endPoint y: 110, distance: 25.0
click at [73, 133] on div "0202010678 - Dosagem de Triglicerideos" at bounding box center [236, 134] width 444 height 6
checkbox Triglicerideos "true"
click at [70, 98] on input "0202010678" at bounding box center [232, 101] width 437 height 14
type input "02020106"
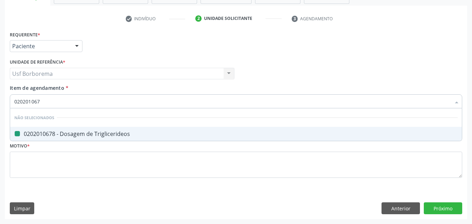
checkbox Triglicerideos "false"
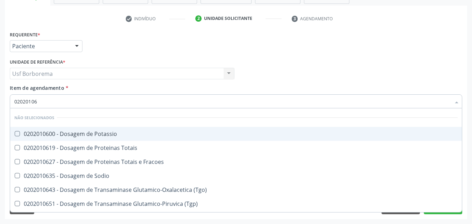
type input "0202010"
checkbox Potassio "true"
checkbox Totais "true"
checkbox Fracoes "true"
checkbox Sodio "true"
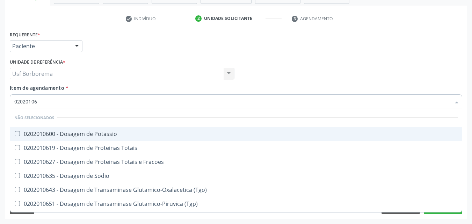
checkbox \(Tgo\) "true"
checkbox \(Tgp\) "true"
checkbox Triglicerideos "false"
checkbox Ureia "false"
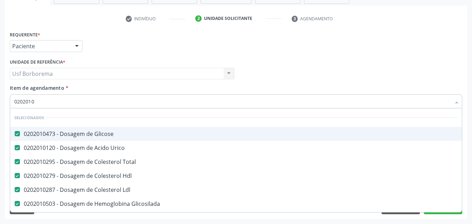
type input "02020106"
checkbox Glicose "false"
checkbox Urico "false"
checkbox Total "false"
checkbox Hdl "false"
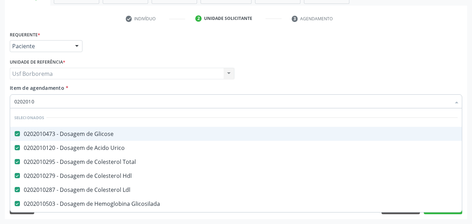
checkbox Ldl "false"
checkbox Glicosilada "false"
checkbox \(Dornic\) "true"
checkbox Ferro "true"
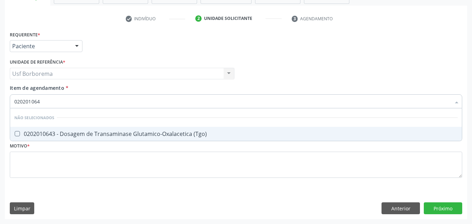
type input "0202010643"
drag, startPoint x: 67, startPoint y: 132, endPoint x: 53, endPoint y: 111, distance: 25.0
click at [66, 131] on div "0202010643 - Dosagem de Transaminase Glutamico-Oxalacetica (Tgo)" at bounding box center [236, 134] width 444 height 6
checkbox \(Tgo\) "true"
click at [52, 102] on input "0202010643" at bounding box center [232, 101] width 437 height 14
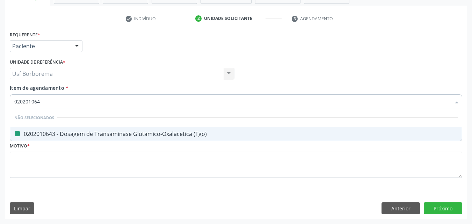
type input "02020106"
checkbox \(Tgo\) "false"
type input "0202010651"
click at [58, 133] on div "0202010651 - Dosagem de Transaminase Glutamico-Piruvica (Tgp)" at bounding box center [236, 134] width 444 height 6
checkbox \(Tgp\) "true"
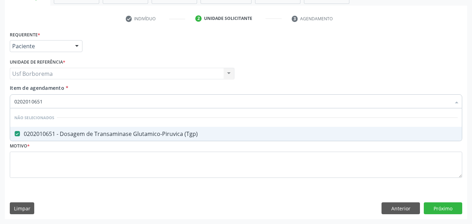
click at [58, 106] on input "0202010651" at bounding box center [232, 101] width 437 height 14
type input "02020106"
checkbox \(Tgp\) "false"
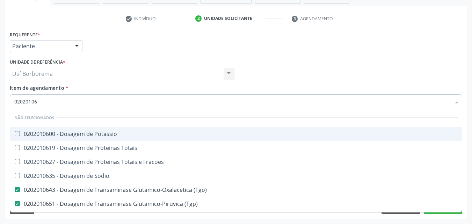
type input "0202010"
checkbox Potassio "true"
checkbox Totais "true"
checkbox Fracoes "true"
checkbox Sodio "true"
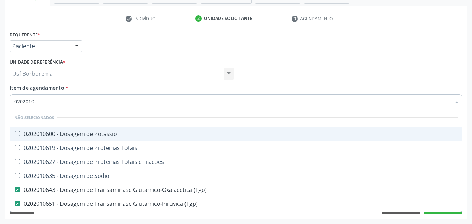
checkbox Triglicerideos "false"
checkbox Ureia "false"
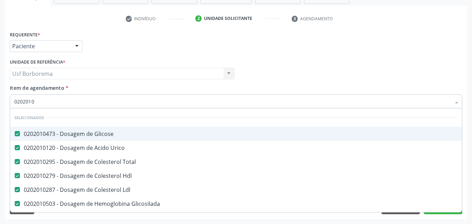
type input "020201"
checkbox \(Tgo\) "false"
checkbox \(Tgp\) "false"
checkbox Triglicerideos "false"
checkbox Ureia "false"
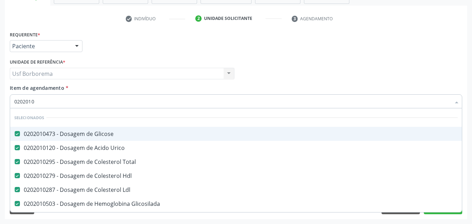
checkbox D-Xilose "true"
checkbox Orais "true"
type input "02020"
checkbox \(Tgo\) "false"
checkbox \(Tgp\) "false"
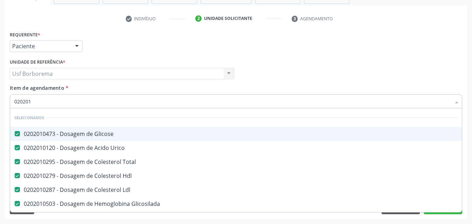
checkbox Triglicerideos "false"
checkbox Ureia "false"
type input "020203"
checkbox Urico "false"
checkbox Total "false"
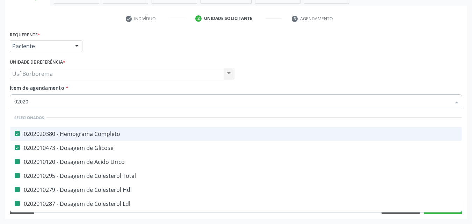
checkbox Hdl "false"
checkbox Ldl "false"
checkbox Glicosilada "false"
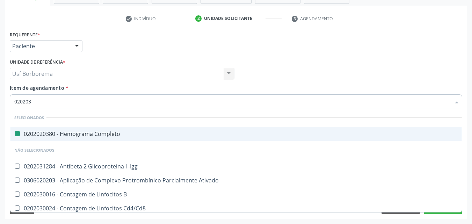
type input "0202030"
checkbox Completo "false"
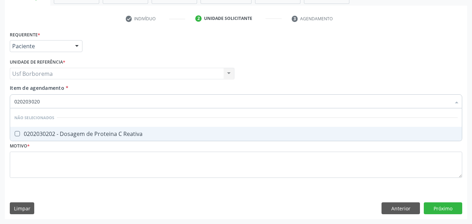
type input "0202030202"
click at [70, 132] on div "0202030202 - Dosagem de Proteina C Reativa" at bounding box center [236, 134] width 444 height 6
checkbox Reativa "true"
click at [72, 99] on input "0202030202" at bounding box center [232, 101] width 437 height 14
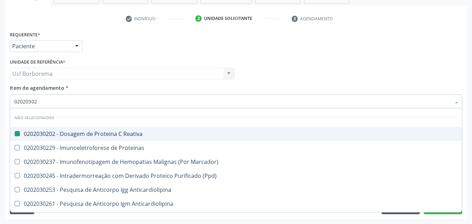
type input "0202030"
checkbox Reativa "false"
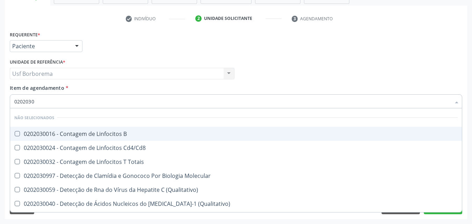
type input "020203"
checkbox B "true"
checkbox Reativa "false"
checkbox Anticisticerco "true"
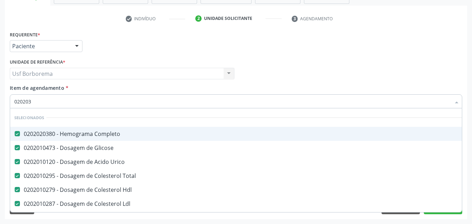
type input "02020"
checkbox Urico "true"
checkbox Total "true"
checkbox Hdl "true"
checkbox Ldl "true"
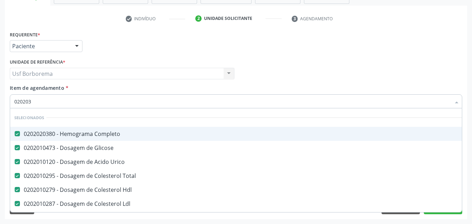
checkbox Glicosilada "true"
checkbox Totais "false"
type input "020206"
checkbox Completo "false"
checkbox Urico "false"
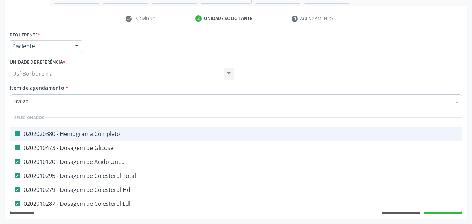
checkbox Total "false"
checkbox Hdl "false"
checkbox Ldl "false"
checkbox Glicosilada "false"
checkbox Glicose "false"
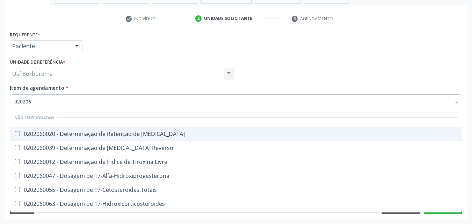
type input "02020"
checkbox T3 "true"
checkbox Reverso "true"
checkbox Livre "true"
checkbox 17-Alfa-Hidroxiprogesterona "true"
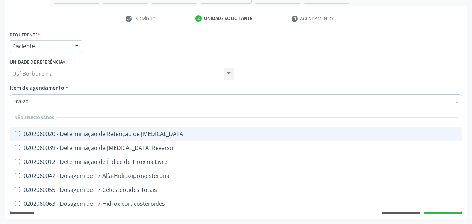
checkbox Totais "true"
checkbox 17-Hidroxicorticosteroides "true"
checkbox \(Serotonina\) "true"
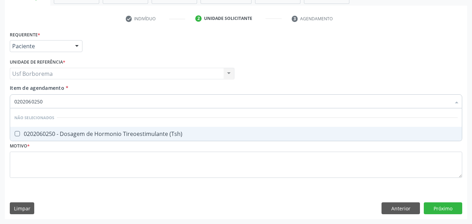
drag, startPoint x: 63, startPoint y: 132, endPoint x: 74, endPoint y: 110, distance: 24.4
click at [63, 132] on div "0202060250 - Dosagem de Hormonio Tireoestimulante (Tsh)" at bounding box center [236, 134] width 444 height 6
click at [72, 102] on input "0202060250" at bounding box center [232, 101] width 437 height 14
drag, startPoint x: 241, startPoint y: 132, endPoint x: 237, endPoint y: 127, distance: 7.3
click at [241, 132] on div "0202020070 - Determinação de Tempo de Coagulação" at bounding box center [236, 134] width 444 height 6
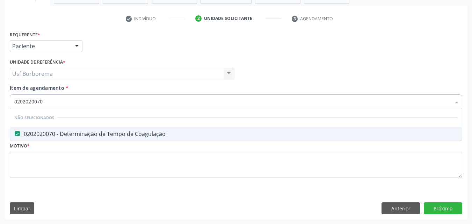
click at [213, 100] on input "0202020070" at bounding box center [232, 101] width 437 height 14
drag, startPoint x: 222, startPoint y: 136, endPoint x: 218, endPoint y: 126, distance: 10.5
click at [222, 136] on div "0202020142 - Determinação de Tempo e Atividade da Protrombina (Tap)" at bounding box center [236, 134] width 444 height 6
drag, startPoint x: 195, startPoint y: 101, endPoint x: 197, endPoint y: 98, distance: 4.0
click at [196, 101] on input "0202020142" at bounding box center [232, 101] width 437 height 14
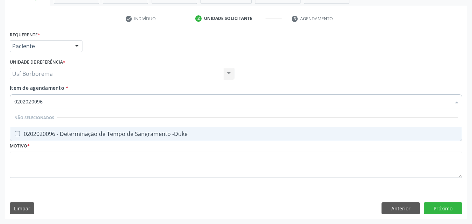
drag, startPoint x: 180, startPoint y: 133, endPoint x: 176, endPoint y: 120, distance: 13.7
click at [179, 133] on div "0202020096 - Determinação de Tempo de Sangramento -Duke" at bounding box center [236, 134] width 444 height 6
click at [167, 102] on input "0202020096" at bounding box center [232, 101] width 437 height 14
click at [137, 136] on div "0202060390 - Dosagem de Triiodotironina ([MEDICAL_DATA])" at bounding box center [236, 134] width 444 height 6
click at [117, 102] on input "0202060390" at bounding box center [232, 101] width 437 height 14
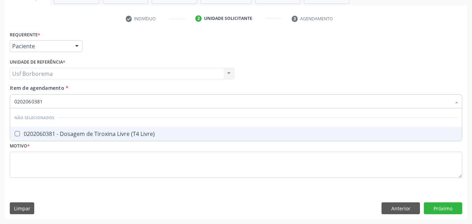
click at [86, 135] on div "0202060381 - Dosagem de Tiroxina Livre (T4 Livre)" at bounding box center [236, 134] width 444 height 6
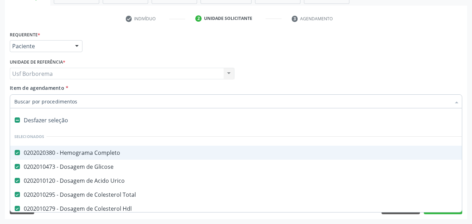
click at [222, 80] on div "Unidade de referência * Usf Borborema Usf Borborema Nenhum resultado encontrado…" at bounding box center [122, 70] width 228 height 27
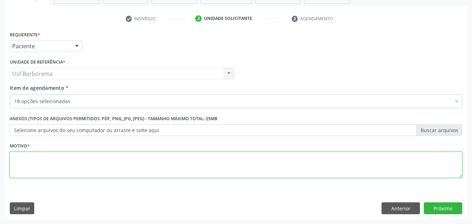
click at [171, 171] on textarea at bounding box center [236, 165] width 453 height 27
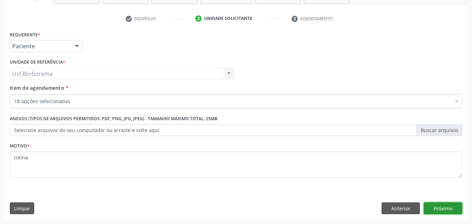
click at [439, 210] on button "Próximo" at bounding box center [443, 208] width 38 height 12
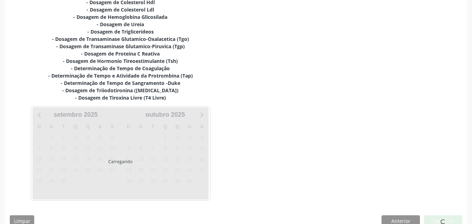
scroll to position [205, 0]
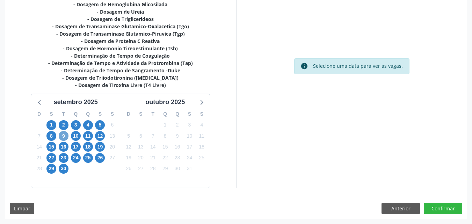
click at [62, 134] on span "9" at bounding box center [64, 136] width 10 height 10
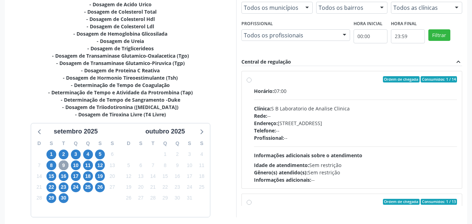
scroll to position [135, 0]
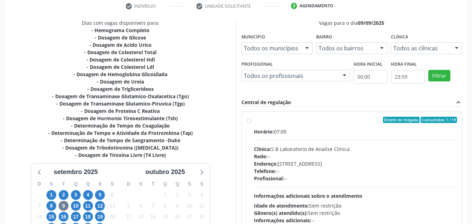
click at [431, 53] on div "Todos as clínicas" at bounding box center [426, 48] width 71 height 12
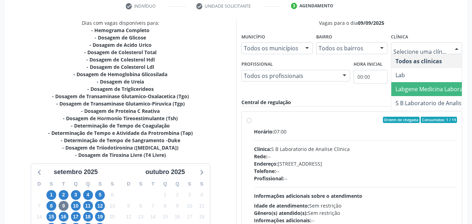
click at [426, 89] on span "Labgene Medicina Laboratorial" at bounding box center [436, 89] width 81 height 8
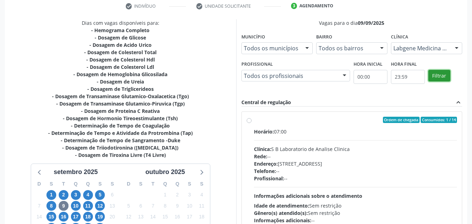
click at [439, 76] on button "Filtrar" at bounding box center [440, 76] width 22 height 12
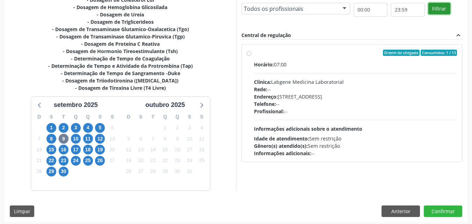
scroll to position [205, 0]
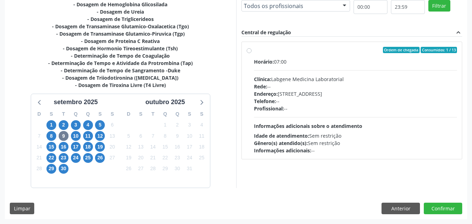
click at [254, 52] on label "Ordem de chegada Consumidos: 1 / 13 Horário: 07:00 Clínica: Labgene Medicina La…" at bounding box center [355, 100] width 203 height 107
click at [250, 52] on input "Ordem de chegada Consumidos: 1 / 13 Horário: 07:00 Clínica: Labgene Medicina La…" at bounding box center [249, 50] width 5 height 6
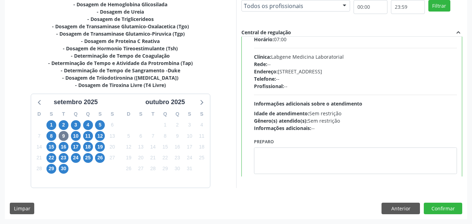
scroll to position [35, 0]
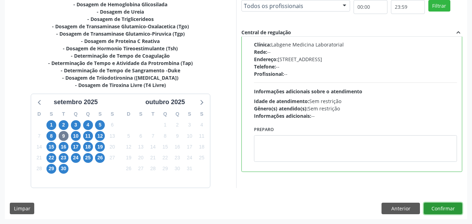
click at [440, 207] on button "Confirmar" at bounding box center [443, 209] width 38 height 12
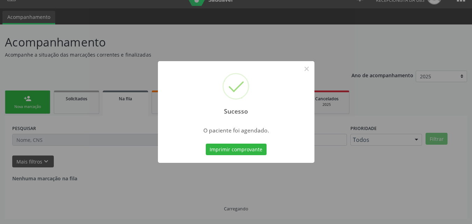
scroll to position [0, 0]
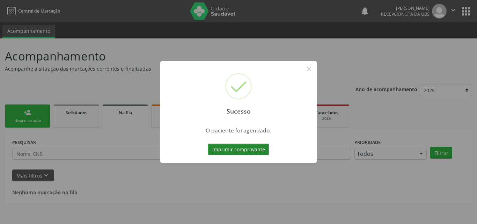
click at [258, 149] on button "Imprimir comprovante" at bounding box center [238, 150] width 61 height 12
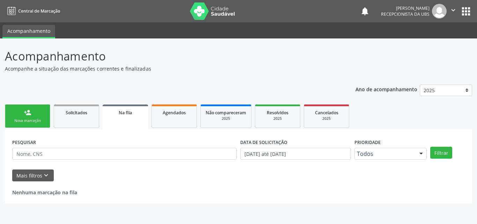
click at [22, 115] on link "person_add Nova marcação" at bounding box center [27, 116] width 45 height 23
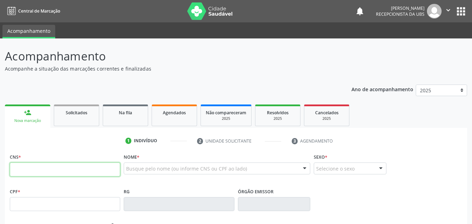
click at [30, 170] on input "text" at bounding box center [65, 170] width 110 height 14
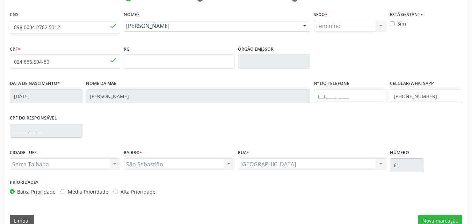
scroll to position [155, 0]
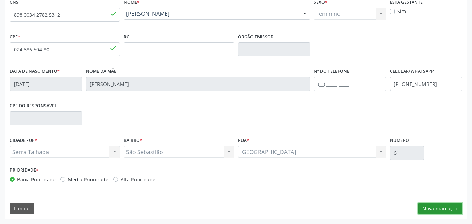
click at [426, 209] on button "Nova marcação" at bounding box center [440, 209] width 44 height 12
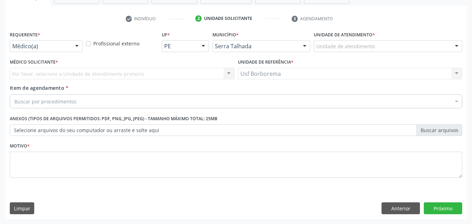
scroll to position [122, 0]
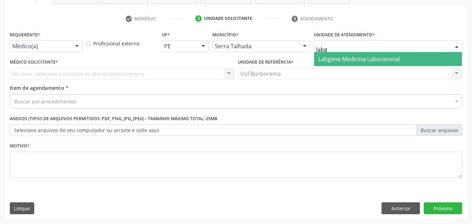
click at [366, 56] on span "Labgene Medicina Laboratorial" at bounding box center [358, 59] width 81 height 8
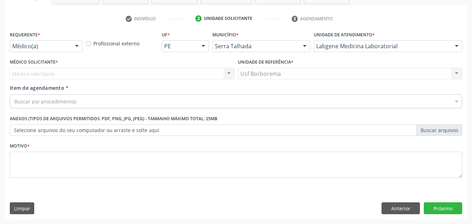
click at [73, 40] on div "Requerente * Médico(a) Médico(a) Enfermeiro(a) Paciente Nenhum resultado encont…" at bounding box center [46, 40] width 73 height 22
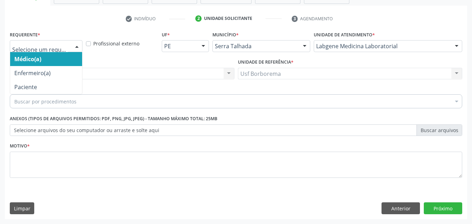
click at [71, 45] on div "Médico(a) Enfermeiro(a) Paciente Nenhum resultado encontrado para: " " Não há n…" at bounding box center [46, 46] width 73 height 12
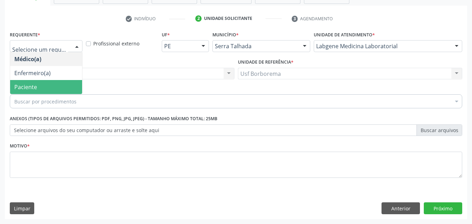
click at [62, 91] on span "Paciente" at bounding box center [46, 87] width 72 height 14
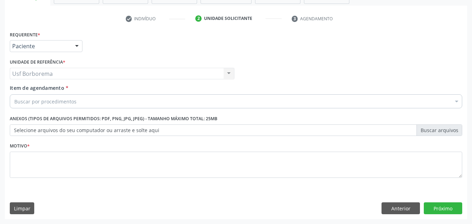
click at [71, 95] on div "Buscar por procedimentos" at bounding box center [236, 101] width 453 height 14
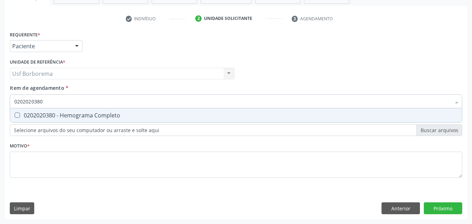
click at [77, 116] on div "0202020380 - Hemograma Completo" at bounding box center [236, 116] width 444 height 6
click at [75, 105] on input "0202020380" at bounding box center [232, 101] width 437 height 14
drag, startPoint x: 85, startPoint y: 116, endPoint x: 82, endPoint y: 112, distance: 5.5
click at [84, 116] on div "0202010473 - Dosagem de Glicose" at bounding box center [236, 116] width 444 height 6
click at [78, 99] on input "0202010473" at bounding box center [232, 101] width 437 height 14
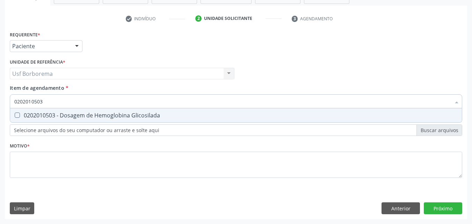
drag, startPoint x: 72, startPoint y: 113, endPoint x: 68, endPoint y: 108, distance: 6.4
click at [69, 113] on div "0202010503 - Dosagem de Hemoglobina Glicosilada" at bounding box center [236, 116] width 444 height 6
click at [68, 99] on input "0202010503" at bounding box center [232, 101] width 437 height 14
click at [67, 113] on div "0202020096 - Determinação de Tempo de Sangramento -Duke" at bounding box center [236, 116] width 444 height 6
click at [66, 103] on input "0202020096" at bounding box center [232, 101] width 437 height 14
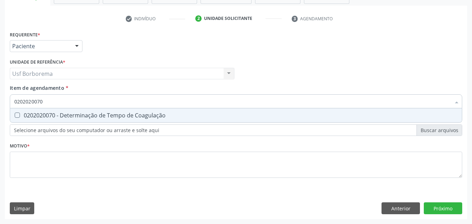
click at [45, 113] on div "0202020070 - Determinação de Tempo de Coagulação" at bounding box center [236, 116] width 444 height 6
click at [53, 99] on input "0202020070" at bounding box center [232, 101] width 437 height 14
click at [50, 113] on div "0202020142 - Determinação de Tempo e Atividade da Protrombina (Tap)" at bounding box center [236, 116] width 444 height 6
click at [59, 102] on input "0202020142" at bounding box center [232, 101] width 437 height 14
click at [100, 116] on div "0202060250 - Dosagem de Hormonio Tireoestimulante (Tsh)" at bounding box center [236, 116] width 444 height 6
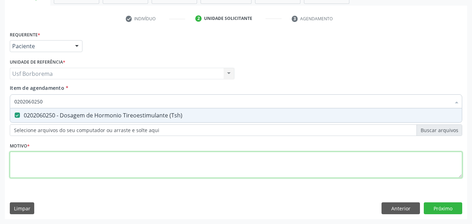
click at [91, 168] on div "Requerente * Paciente Médico(a) Enfermeiro(a) Paciente Nenhum resultado encontr…" at bounding box center [236, 108] width 453 height 158
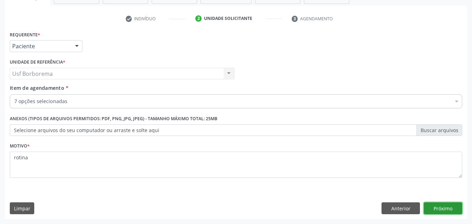
click at [451, 208] on button "Próximo" at bounding box center [443, 208] width 38 height 12
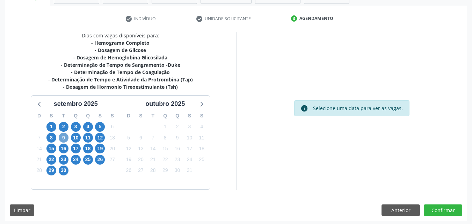
click at [60, 138] on span "9" at bounding box center [64, 138] width 10 height 10
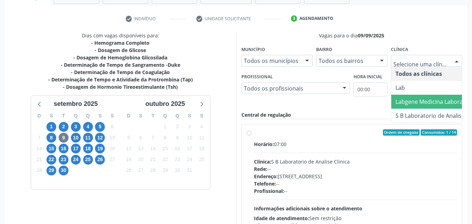
click at [402, 102] on span "Labgene Medicina Laboratorial" at bounding box center [436, 102] width 81 height 8
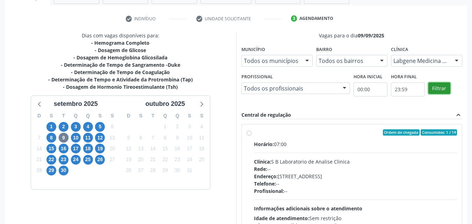
click at [434, 90] on button "Filtrar" at bounding box center [440, 88] width 22 height 12
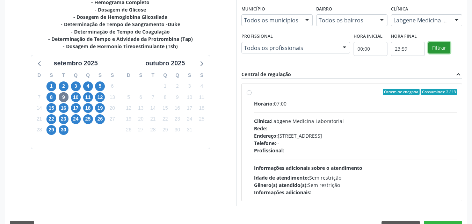
scroll to position [181, 0]
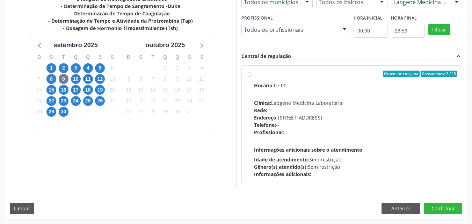
click at [254, 74] on label "Ordem de chegada Consumidos: 2 / 13 Horário: 07:00 Clínica: Labgene Medicina La…" at bounding box center [355, 124] width 203 height 107
click at [250, 74] on input "Ordem de chegada Consumidos: 2 / 13 Horário: 07:00 Clínica: Labgene Medicina La…" at bounding box center [249, 74] width 5 height 6
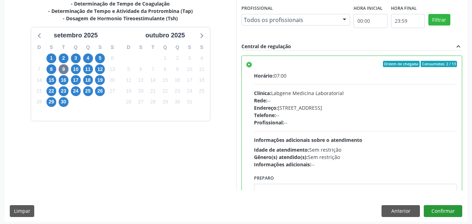
scroll to position [194, 0]
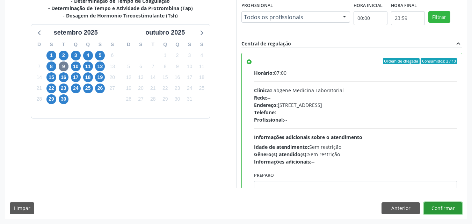
click at [441, 210] on button "Confirmar" at bounding box center [443, 208] width 38 height 12
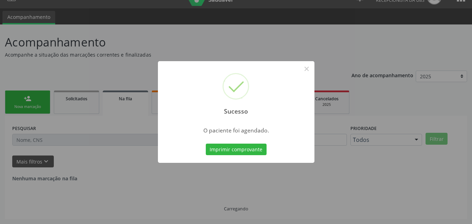
scroll to position [0, 0]
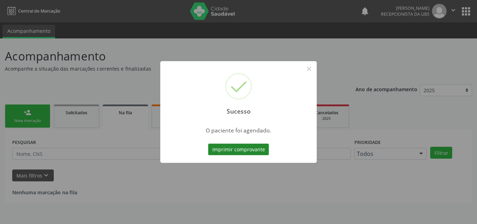
click at [248, 144] on button "Imprimir comprovante" at bounding box center [238, 150] width 61 height 12
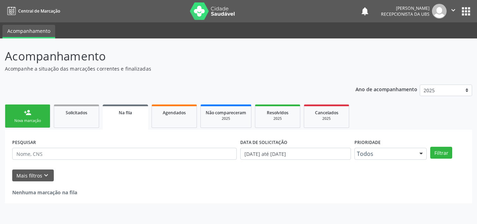
click at [29, 117] on link "person_add Nova marcação" at bounding box center [27, 116] width 45 height 23
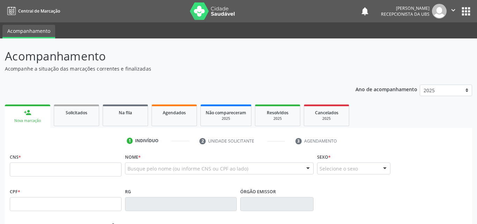
click at [28, 117] on link "person_add Nova marcação" at bounding box center [27, 116] width 45 height 23
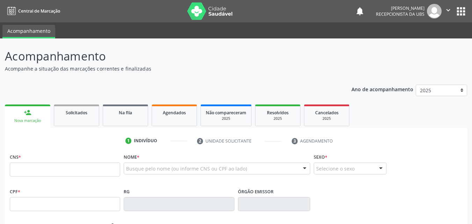
click at [28, 116] on link "person_add Nova marcação" at bounding box center [27, 116] width 45 height 23
click at [28, 115] on div "person_add" at bounding box center [28, 113] width 8 height 8
click at [33, 171] on input "text" at bounding box center [65, 170] width 110 height 14
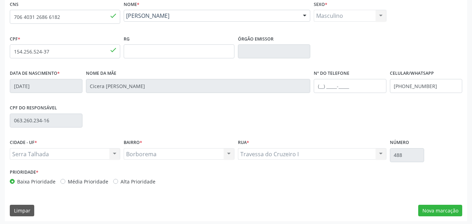
scroll to position [155, 0]
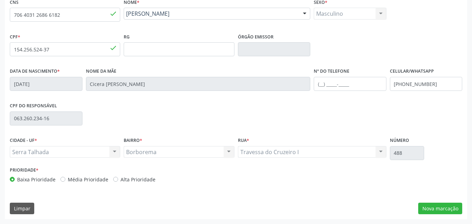
click at [427, 223] on div "Acompanhamento Acompanhe a situação das marcações correntes e finalizadas Relat…" at bounding box center [236, 54] width 472 height 340
click at [453, 208] on button "Nova marcação" at bounding box center [440, 209] width 44 height 12
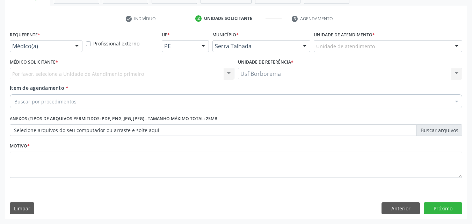
scroll to position [122, 0]
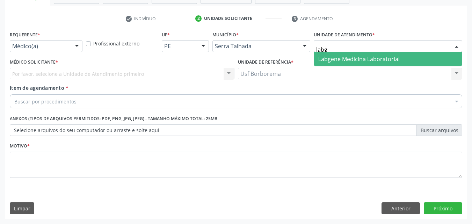
click at [323, 58] on span "Labgene Medicina Laboratorial" at bounding box center [358, 59] width 81 height 8
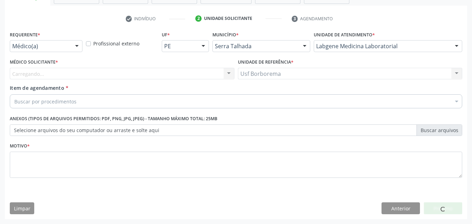
click at [56, 39] on div "Requerente * Médico(a) Médico(a) Enfermeiro(a) Paciente Nenhum resultado encont…" at bounding box center [46, 40] width 73 height 22
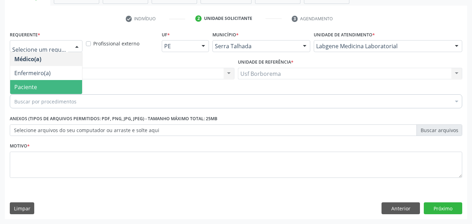
click at [54, 91] on span "Paciente" at bounding box center [46, 87] width 72 height 14
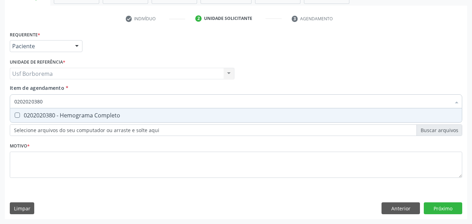
drag, startPoint x: 33, startPoint y: 116, endPoint x: 36, endPoint y: 121, distance: 6.2
click at [33, 116] on div "0202020380 - Hemograma Completo" at bounding box center [236, 116] width 444 height 6
click at [64, 102] on input "0202020380" at bounding box center [232, 101] width 437 height 14
click at [66, 113] on div "0202010694 - Dosagem de [PERSON_NAME]" at bounding box center [236, 116] width 444 height 6
click at [65, 102] on input "020201069" at bounding box center [232, 101] width 437 height 14
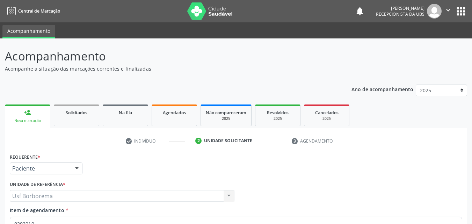
scroll to position [122, 0]
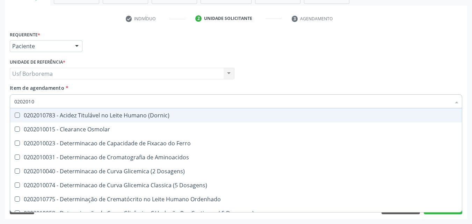
type input "020201"
checkbox Ureia "false"
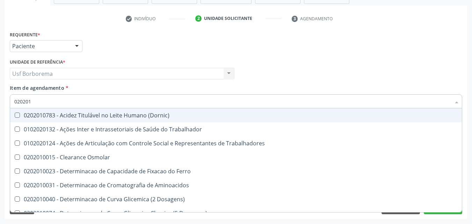
type input "02020"
checkbox Ureia "false"
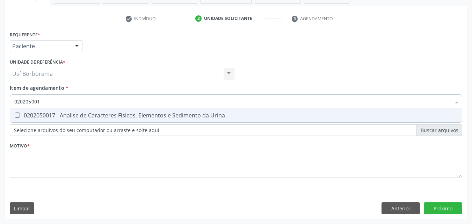
type input "0202050017"
click at [47, 115] on div "0202050017 - Analise de Caracteres Fisicos, Elementos e Sedimento da Urina" at bounding box center [236, 116] width 444 height 6
checkbox Urina "true"
click at [55, 101] on input "0202050017" at bounding box center [232, 101] width 437 height 14
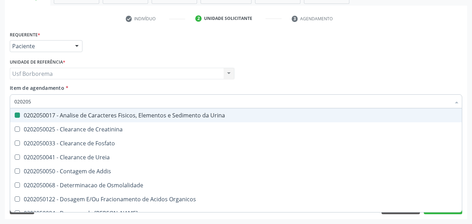
type input "02020"
checkbox Urina "false"
checkbox Fosfato "true"
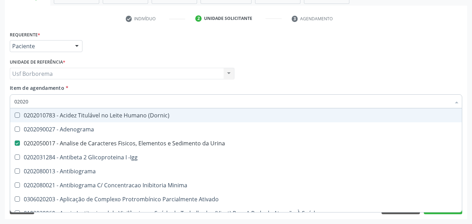
type input "020203"
checkbox Urina "false"
checkbox Aminoacidos "true"
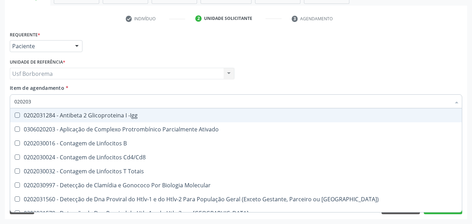
type input "0202030"
checkbox Completo "false"
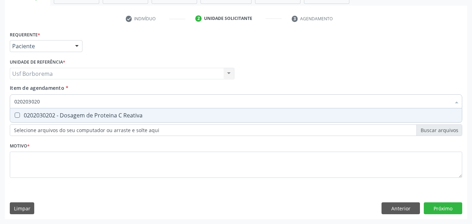
type input "0202030202"
click at [53, 114] on div "0202030202 - Dosagem de Proteina C Reativa" at bounding box center [236, 116] width 444 height 6
checkbox Reativa "true"
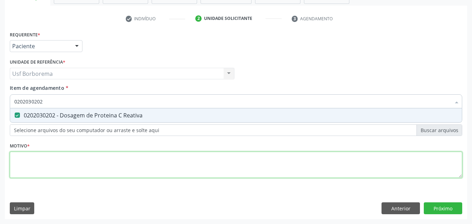
click at [42, 161] on div "Requerente * Paciente Médico(a) Enfermeiro(a) Paciente Nenhum resultado encontr…" at bounding box center [236, 108] width 453 height 158
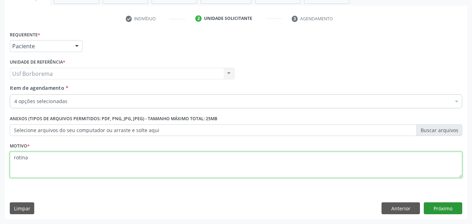
type textarea "rotina"
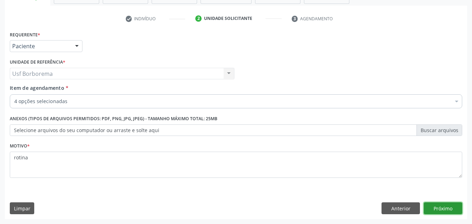
click at [443, 208] on button "Próximo" at bounding box center [443, 208] width 38 height 12
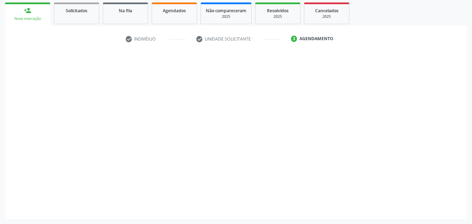
scroll to position [102, 0]
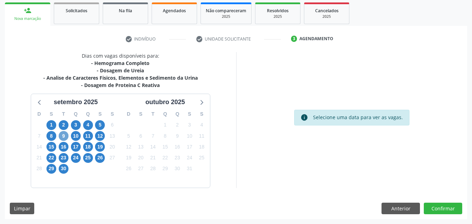
click at [67, 137] on span "9" at bounding box center [64, 136] width 10 height 10
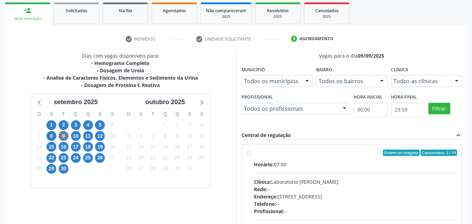
click at [425, 86] on div "Todos as clínicas" at bounding box center [426, 81] width 71 height 12
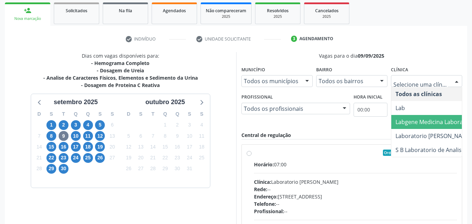
click at [419, 124] on span "Labgene Medicina Laboratorial" at bounding box center [436, 122] width 81 height 8
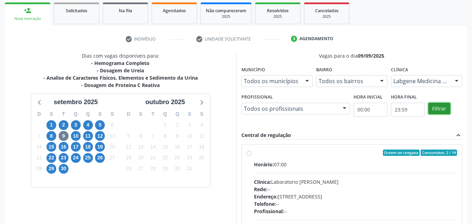
click at [437, 109] on button "Filtrar" at bounding box center [440, 109] width 22 height 12
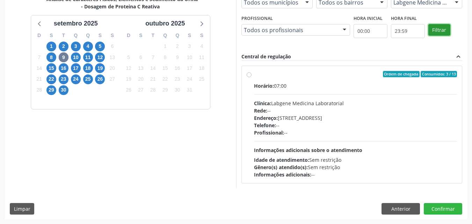
scroll to position [181, 0]
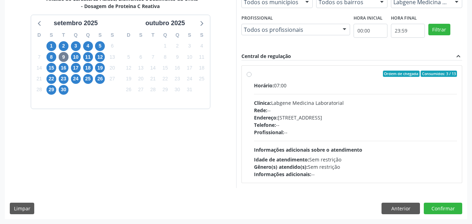
click at [254, 73] on label "Ordem de chegada Consumidos: 3 / 13 Horário: 07:00 Clínica: Labgene Medicina La…" at bounding box center [355, 124] width 203 height 107
click at [250, 73] on input "Ordem de chegada Consumidos: 3 / 13 Horário: 07:00 Clínica: Labgene Medicina La…" at bounding box center [249, 74] width 5 height 6
radio input "true"
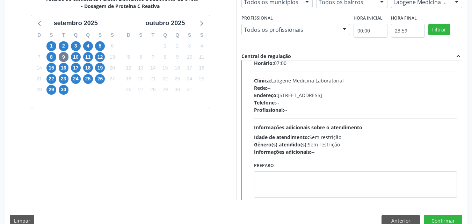
scroll to position [35, 0]
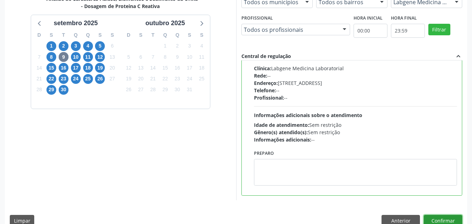
click at [446, 221] on button "Confirmar" at bounding box center [443, 221] width 38 height 12
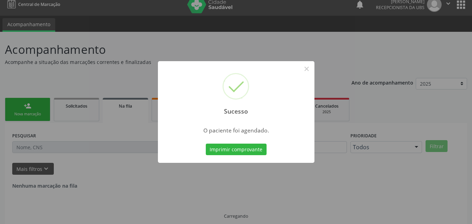
scroll to position [0, 0]
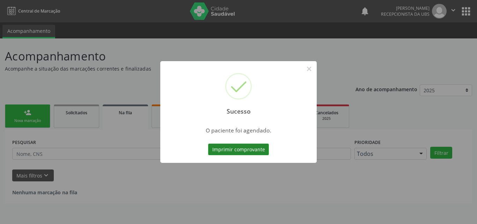
click at [263, 148] on button "Imprimir comprovante" at bounding box center [238, 150] width 61 height 12
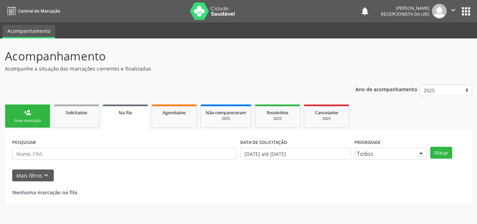
click at [28, 116] on div "person_add" at bounding box center [28, 113] width 8 height 8
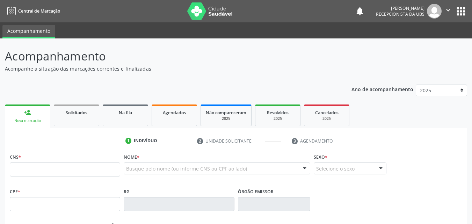
click at [28, 116] on div "person_add" at bounding box center [28, 113] width 8 height 8
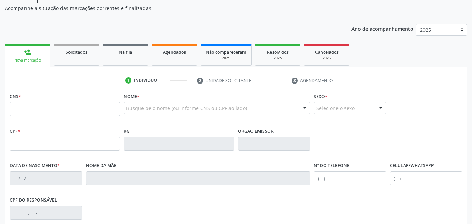
scroll to position [70, 0]
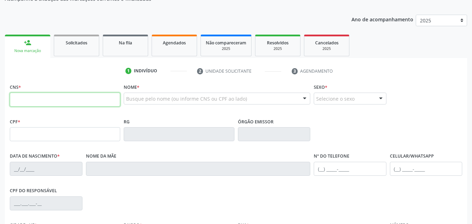
click at [27, 101] on input "text" at bounding box center [65, 100] width 110 height 14
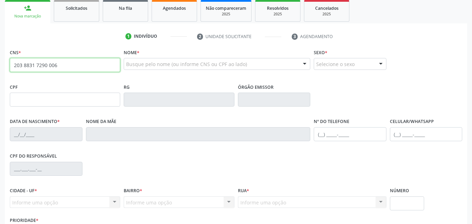
scroll to position [105, 0]
click at [80, 67] on input "203 8831 7290 006" at bounding box center [65, 65] width 110 height 14
click at [91, 69] on input "203 8831 7290 006" at bounding box center [65, 65] width 110 height 14
type input "2"
type input "203 1883 1729 0006"
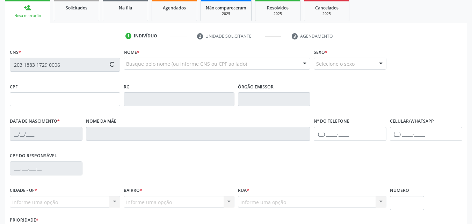
type input "000.276.054-18"
type input "[DATE]"
type input "[PERSON_NAME]"
type input "[PHONE_NUMBER]"
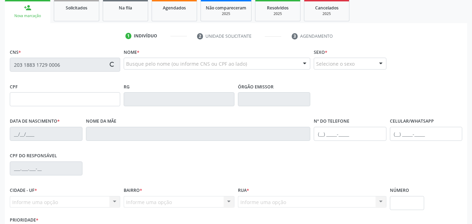
type input "1087"
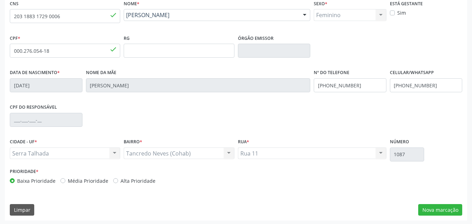
scroll to position [155, 0]
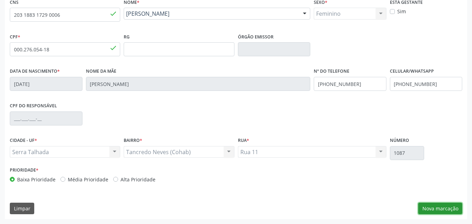
click at [433, 206] on button "Nova marcação" at bounding box center [440, 209] width 44 height 12
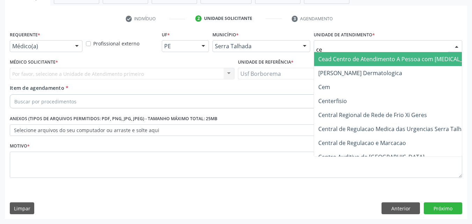
type input "cem"
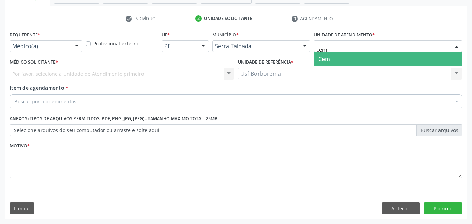
click at [334, 57] on span "Cem" at bounding box center [388, 59] width 148 height 14
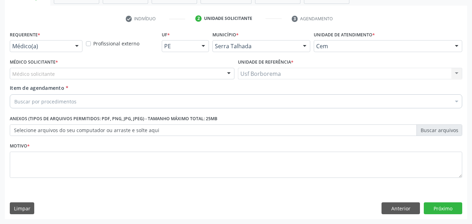
click at [55, 72] on div "Médico solicitante" at bounding box center [122, 74] width 225 height 12
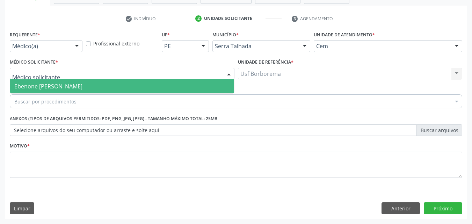
click at [55, 87] on span "Ebenone Antonio da Silva" at bounding box center [48, 86] width 68 height 8
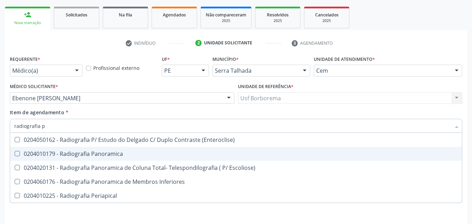
scroll to position [87, 0]
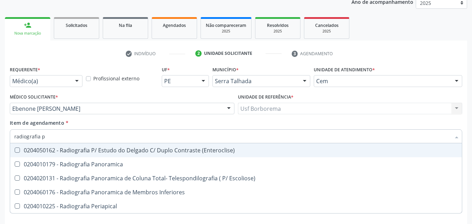
click at [114, 139] on input "radiografia p" at bounding box center [232, 136] width 437 height 14
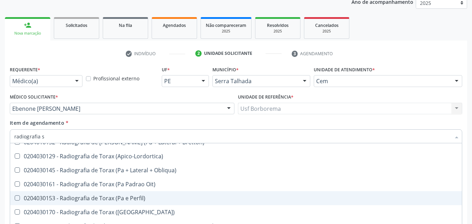
scroll to position [0, 0]
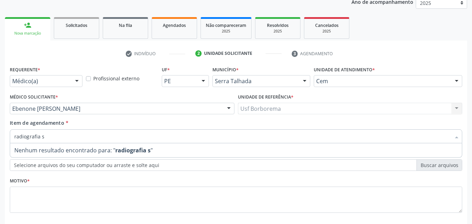
type input "radiografia"
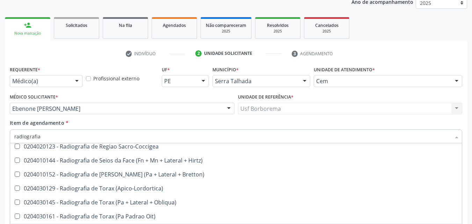
scroll to position [833, 0]
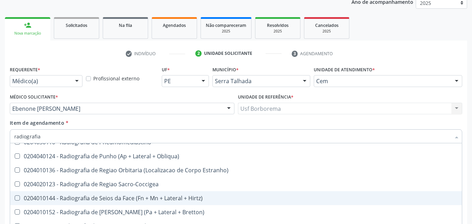
click at [195, 201] on div "0204010144 - Radiografia de Seios da Face (Fn + Mn + Lateral + Hirtz)" at bounding box center [236, 198] width 444 height 6
checkbox Hirtz\) "true"
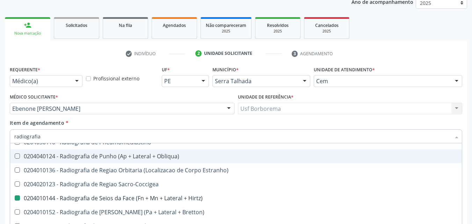
click at [185, 123] on div "Item de agendamento * radiografia Desfazer seleção 0204010039 - Radiografia Bil…" at bounding box center [236, 130] width 453 height 22
checkbox Wing\) "true"
checkbox Hirtz\) "false"
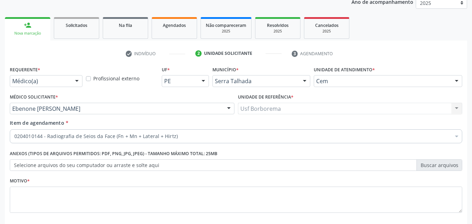
scroll to position [0, 0]
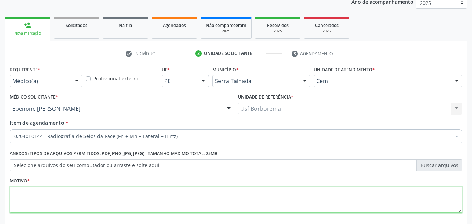
click at [177, 198] on textarea at bounding box center [236, 200] width 453 height 27
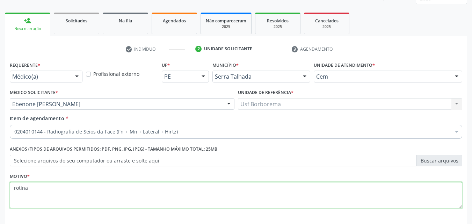
scroll to position [122, 0]
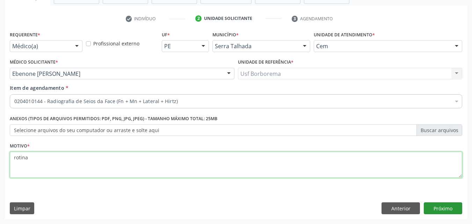
type textarea "rotina"
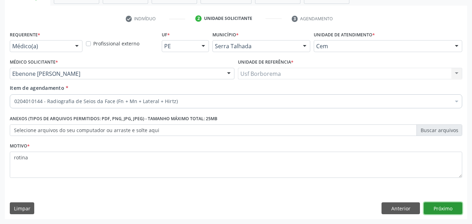
click at [451, 205] on button "Próximo" at bounding box center [443, 208] width 38 height 12
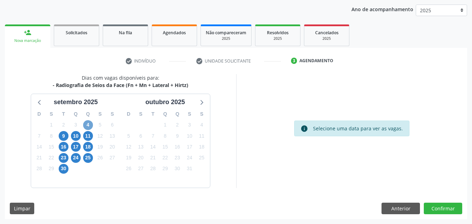
click at [91, 125] on span "4" at bounding box center [88, 125] width 10 height 10
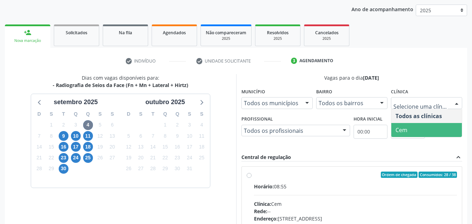
click at [425, 129] on span "Cem" at bounding box center [426, 130] width 71 height 14
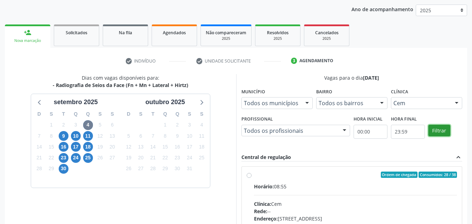
click at [437, 129] on button "Filtrar" at bounding box center [440, 131] width 22 height 12
click at [437, 130] on button "Filtrar" at bounding box center [440, 131] width 22 height 12
click at [254, 175] on label "Ordem de chegada Consumidos: 28 / 38 Horário: 08:55 Clínica: Cem Rede: -- Ender…" at bounding box center [355, 225] width 203 height 107
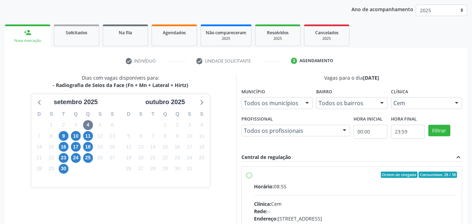
click at [251, 175] on input "Ordem de chegada Consumidos: 28 / 38 Horário: 08:55 Clínica: Cem Rede: -- Ender…" at bounding box center [249, 175] width 5 height 6
radio input "true"
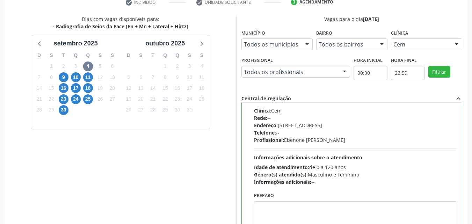
scroll to position [194, 0]
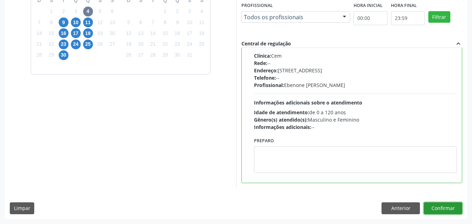
click at [439, 204] on button "Confirmar" at bounding box center [443, 208] width 38 height 12
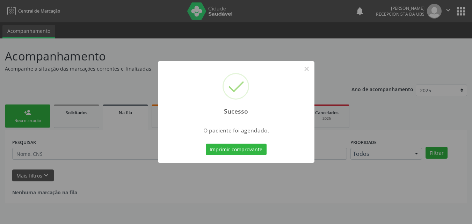
scroll to position [0, 0]
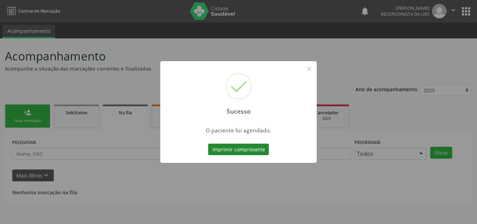
click at [259, 151] on button "Imprimir comprovante" at bounding box center [238, 150] width 61 height 12
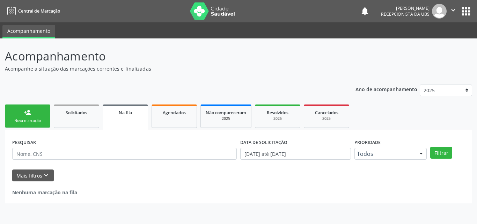
click at [33, 114] on link "person_add Nova marcação" at bounding box center [27, 116] width 45 height 23
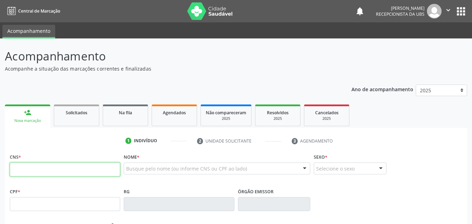
click at [47, 167] on input "text" at bounding box center [65, 170] width 110 height 14
type input "704 6076 5951 3828"
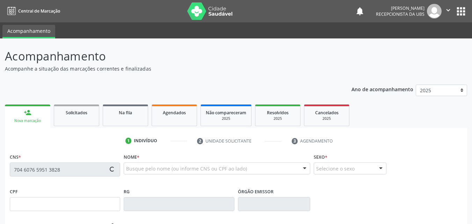
type input "23/05/2001"
type input "Marlene Maria dos Santos Silva"
type input "(87) 99928-8439"
type input "238"
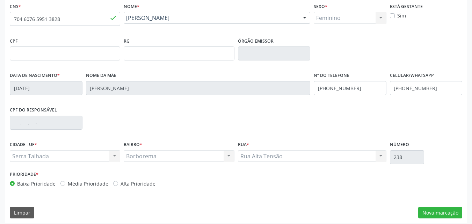
scroll to position [155, 0]
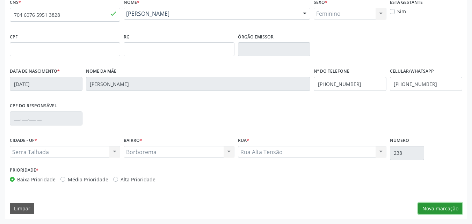
click at [429, 207] on button "Nova marcação" at bounding box center [440, 209] width 44 height 12
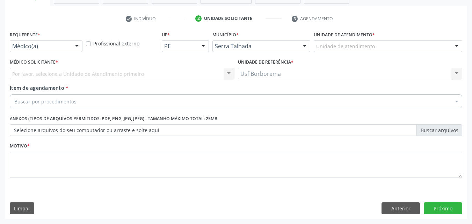
scroll to position [122, 0]
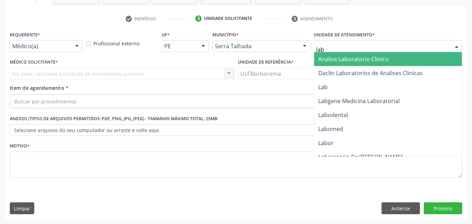
type input "labg"
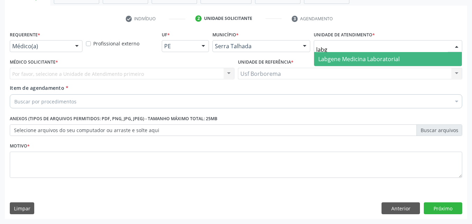
click at [337, 56] on span "Labgene Medicina Laboratorial" at bounding box center [358, 59] width 81 height 8
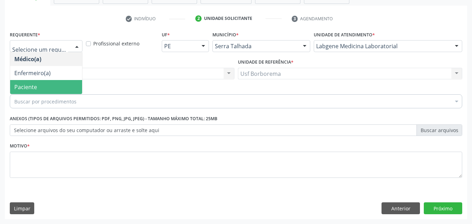
click at [53, 87] on span "Paciente" at bounding box center [46, 87] width 72 height 14
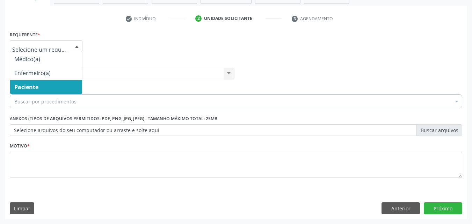
click at [44, 42] on div at bounding box center [46, 46] width 73 height 12
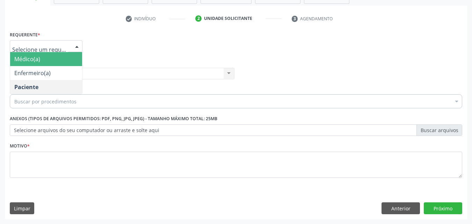
click at [47, 57] on span "Médico(a)" at bounding box center [46, 59] width 72 height 14
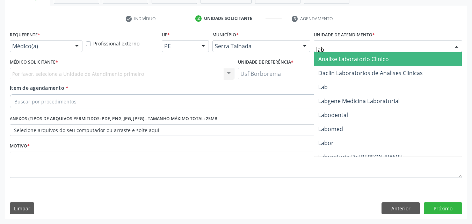
type input "labg"
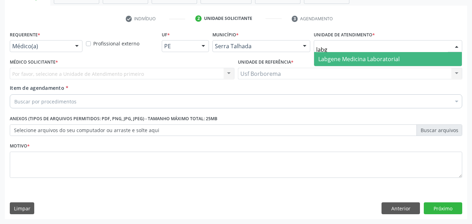
click at [386, 57] on span "Labgene Medicina Laboratorial" at bounding box center [358, 59] width 81 height 8
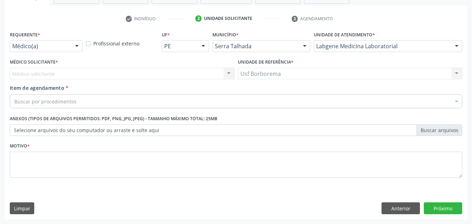
click at [65, 73] on div "Médico solicitante Nenhum resultado encontrado para: " " Não há nenhuma opção p…" at bounding box center [122, 74] width 225 height 12
click at [95, 68] on div "Médico solicitante Nenhum resultado encontrado para: " " Não há nenhuma opção p…" at bounding box center [122, 74] width 225 height 12
click at [96, 77] on div "Médico solicitante Nenhum resultado encontrado para: " " Não há nenhuma opção p…" at bounding box center [122, 74] width 225 height 12
drag, startPoint x: 96, startPoint y: 77, endPoint x: 101, endPoint y: 73, distance: 6.4
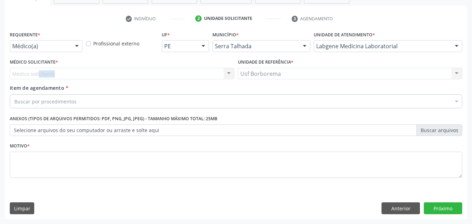
click at [99, 75] on div "Médico solicitante Nenhum resultado encontrado para: " " Não há nenhuma opção p…" at bounding box center [122, 74] width 225 height 12
click at [116, 71] on div "Médico solicitante Nenhum resultado encontrado para: " " Não há nenhuma opção p…" at bounding box center [122, 74] width 225 height 12
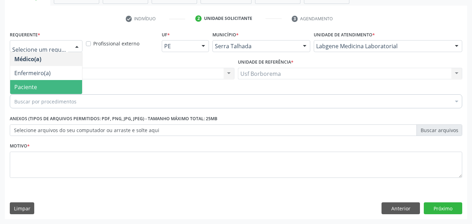
click at [56, 87] on span "Paciente" at bounding box center [46, 87] width 72 height 14
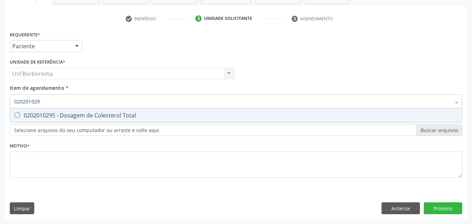
type input "0202010295"
click at [59, 116] on div "0202010295 - Dosagem de Colesterol Total" at bounding box center [236, 116] width 444 height 6
checkbox Total "true"
click at [61, 102] on input "0202010295" at bounding box center [232, 101] width 437 height 14
type input "02020102"
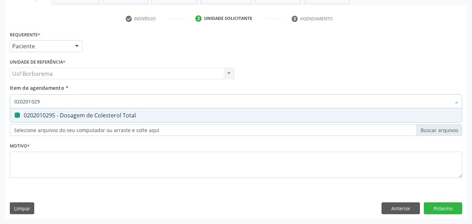
checkbox Total "false"
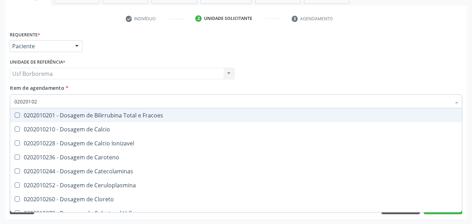
type input "0202010"
checkbox Total "false"
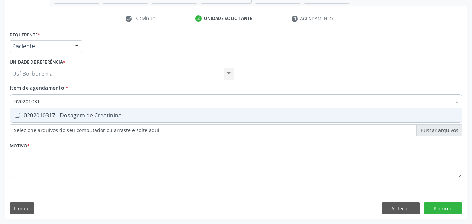
type input "0202010317"
click at [69, 118] on div "0202010317 - Dosagem de Creatinina" at bounding box center [236, 116] width 444 height 6
checkbox Creatinina "true"
click at [71, 102] on input "0202010317" at bounding box center [232, 101] width 437 height 14
type input "02020103"
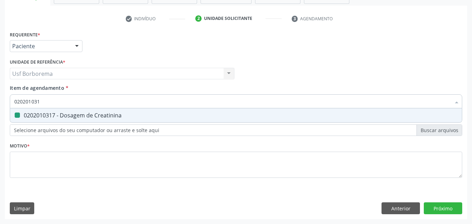
checkbox Creatinina "false"
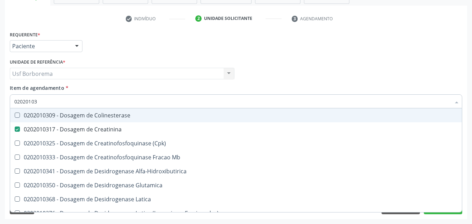
type input "0202010"
checkbox Creatinina "false"
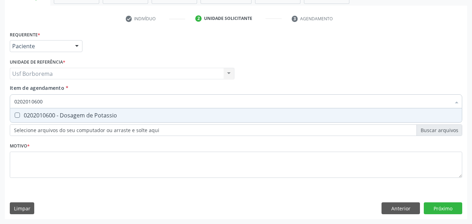
click at [75, 102] on input "0202010600" at bounding box center [232, 101] width 437 height 14
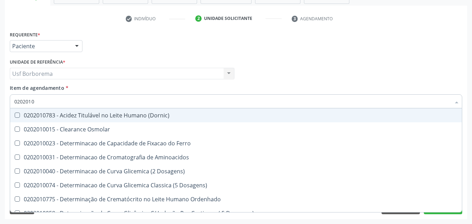
type input "020201"
checkbox Total "false"
checkbox Creatinina "false"
checkbox Ferritina "true"
checkbox Folato "true"
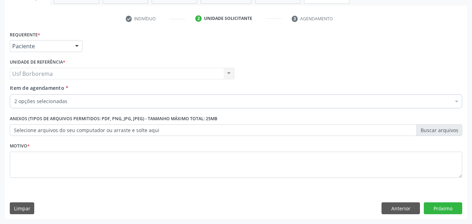
checkbox Total "true"
checkbox Creatinina "true"
checkbox Aparentado "false"
checkbox Autogênico "false"
